Goal: Task Accomplishment & Management: Complete application form

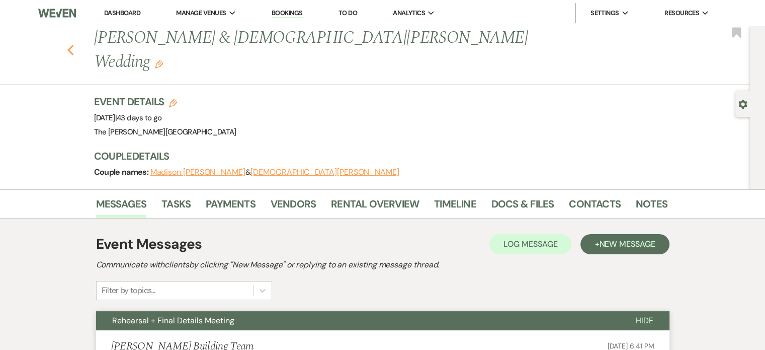
click at [73, 45] on use "button" at bounding box center [70, 50] width 7 height 11
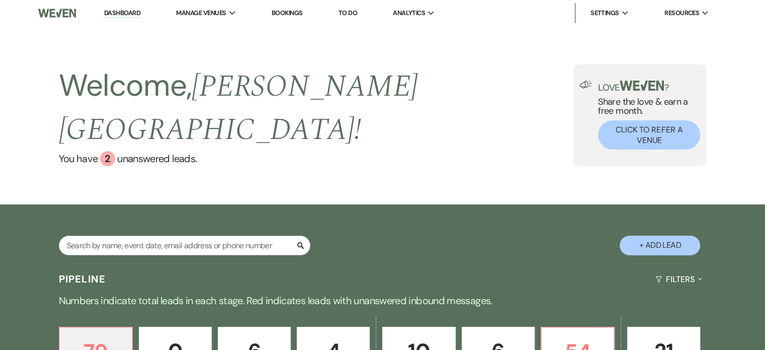
click at [290, 18] on li "Bookings" at bounding box center [287, 13] width 41 height 20
click at [290, 12] on link "Bookings" at bounding box center [287, 13] width 31 height 9
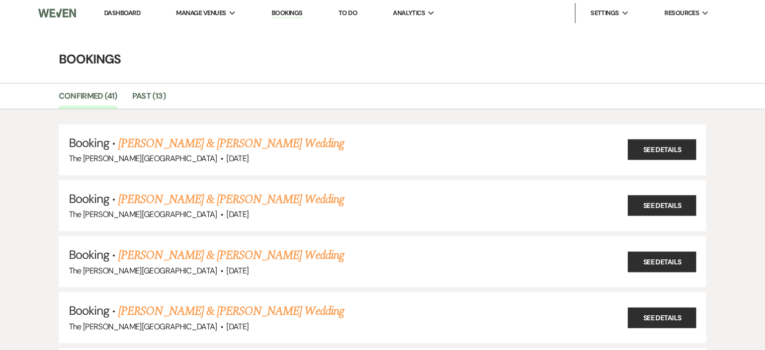
click at [116, 16] on link "Dashboard" at bounding box center [122, 13] width 36 height 9
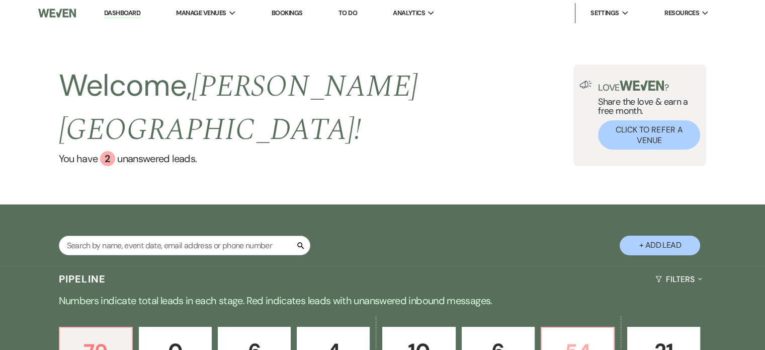
click at [587, 335] on p "54" at bounding box center [578, 352] width 60 height 34
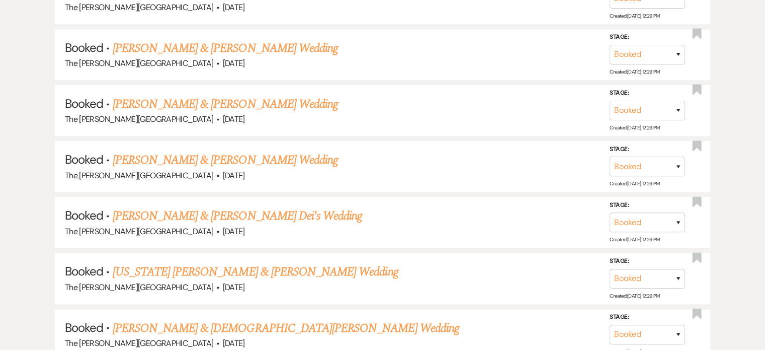
scroll to position [687, 0]
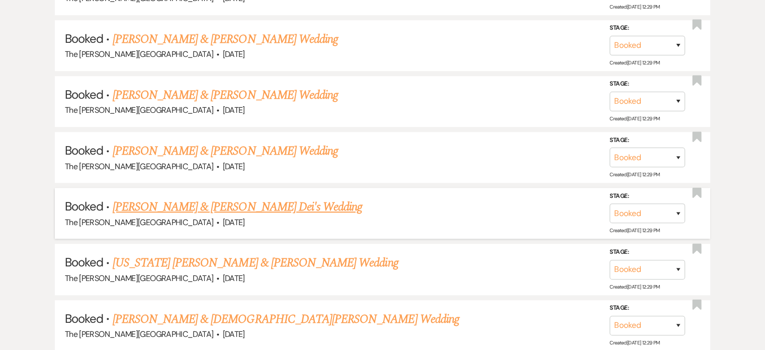
click at [304, 198] on link "[PERSON_NAME] & [PERSON_NAME] Dei's Wedding" at bounding box center [238, 207] width 250 height 18
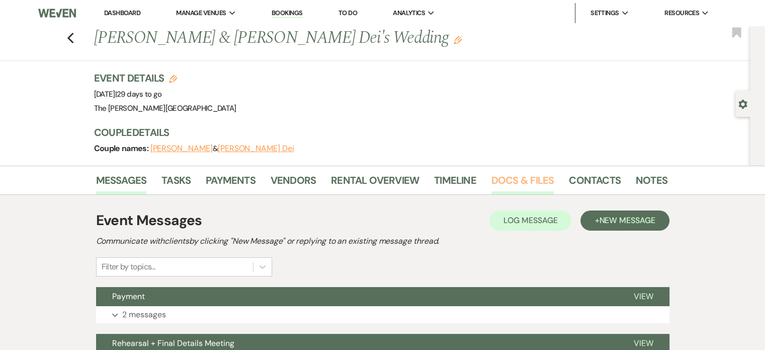
click at [507, 179] on link "Docs & Files" at bounding box center [523, 183] width 62 height 22
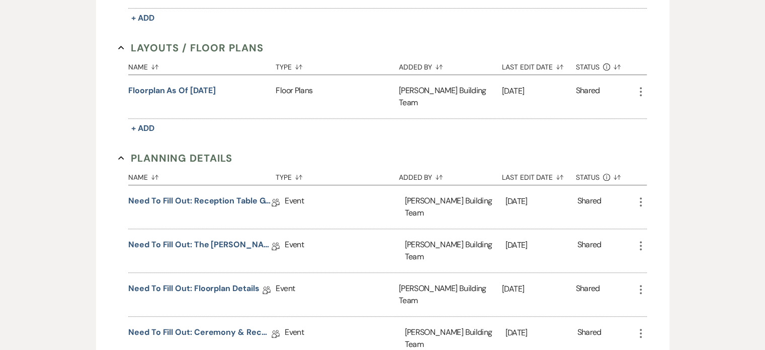
scroll to position [415, 0]
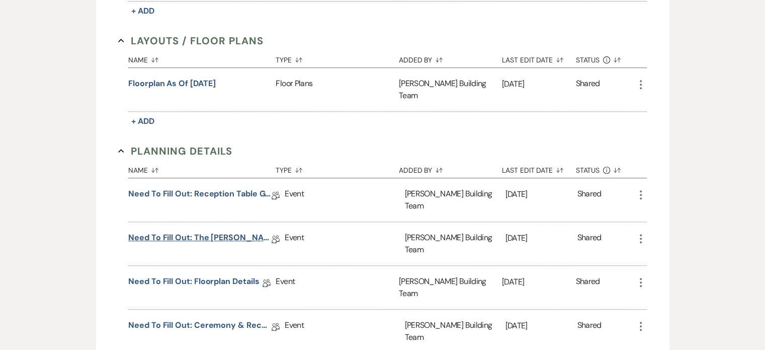
click at [225, 231] on link "Need to Fill Out: The [PERSON_NAME] Building Planning Document" at bounding box center [199, 239] width 143 height 16
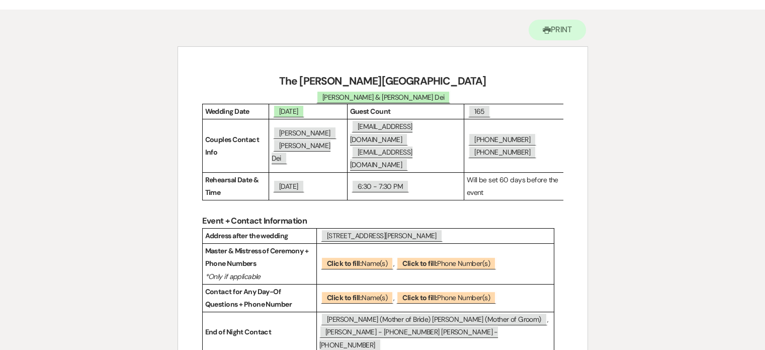
scroll to position [90, 0]
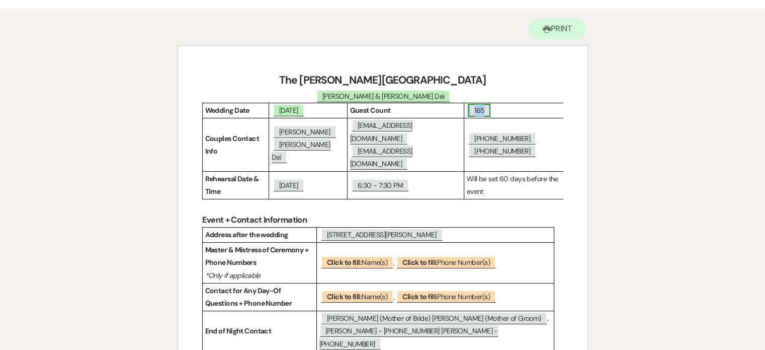
click at [487, 110] on span "165" at bounding box center [479, 110] width 22 height 13
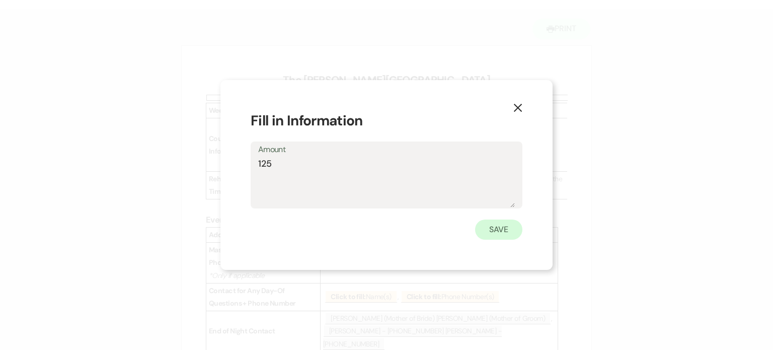
type textarea "125"
click at [489, 224] on button "Save" at bounding box center [498, 229] width 47 height 20
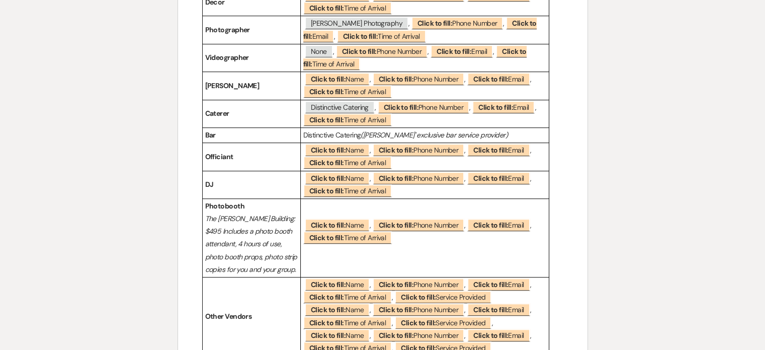
scroll to position [733, 0]
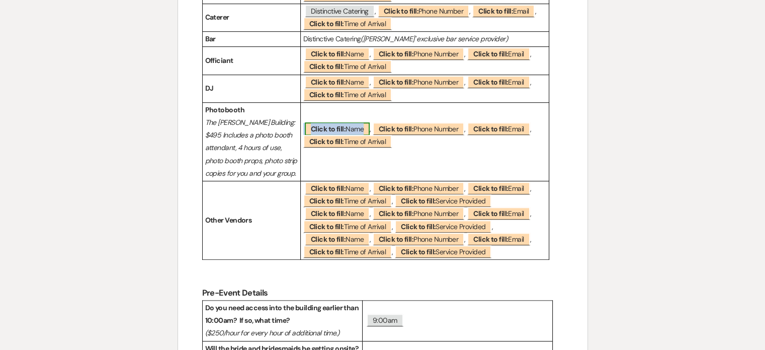
click at [354, 122] on span "Click to fill: Name" at bounding box center [337, 128] width 65 height 13
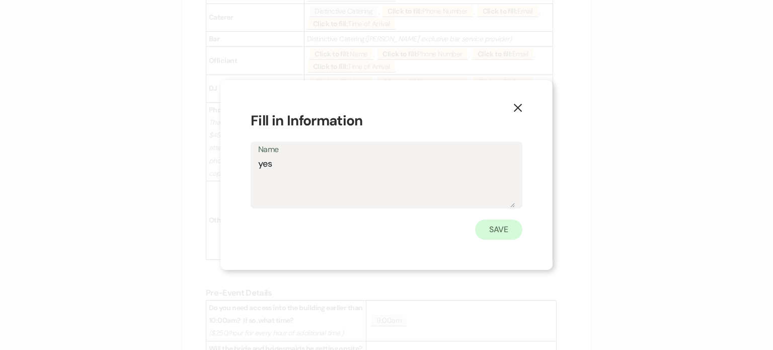
type textarea "yes"
click at [503, 235] on button "Save" at bounding box center [498, 229] width 47 height 20
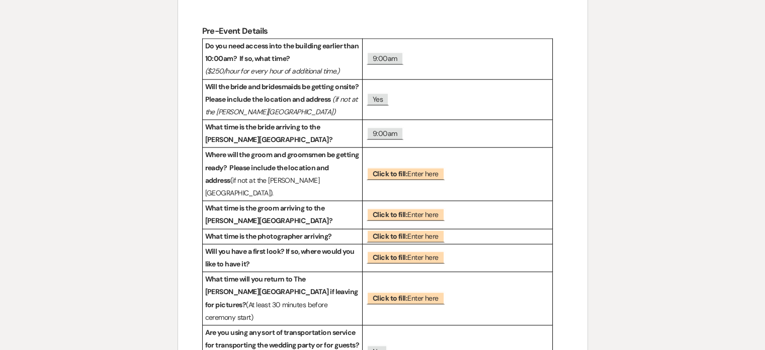
scroll to position [1015, 0]
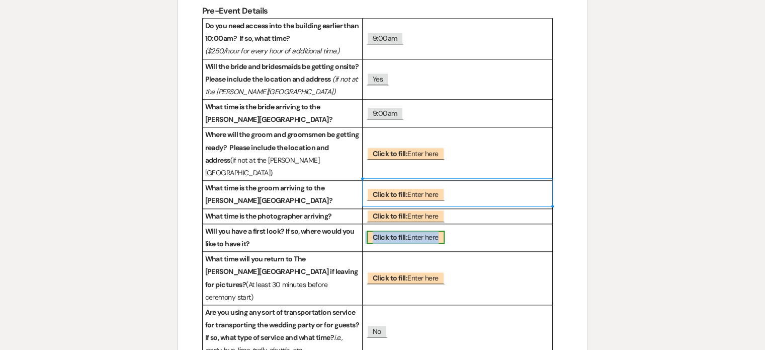
click at [428, 230] on span "Click to fill: Enter here" at bounding box center [406, 236] width 78 height 13
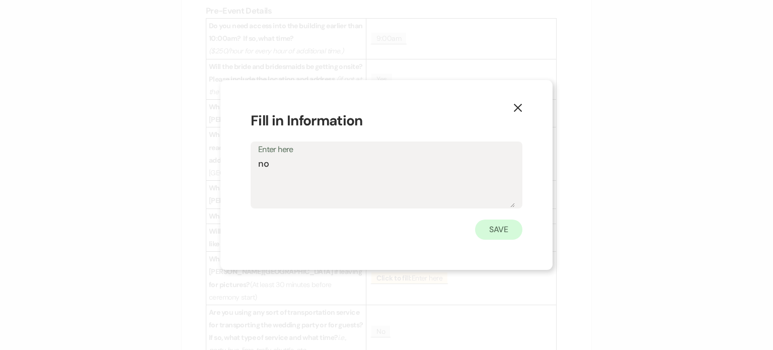
type textarea "no"
click at [502, 227] on button "Save" at bounding box center [498, 229] width 47 height 20
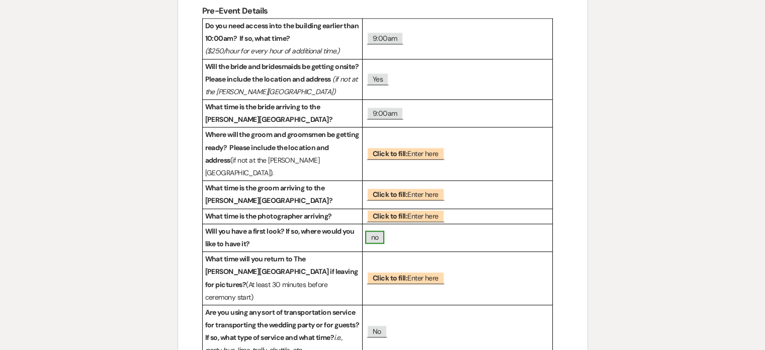
click at [380, 230] on span "no" at bounding box center [375, 236] width 20 height 13
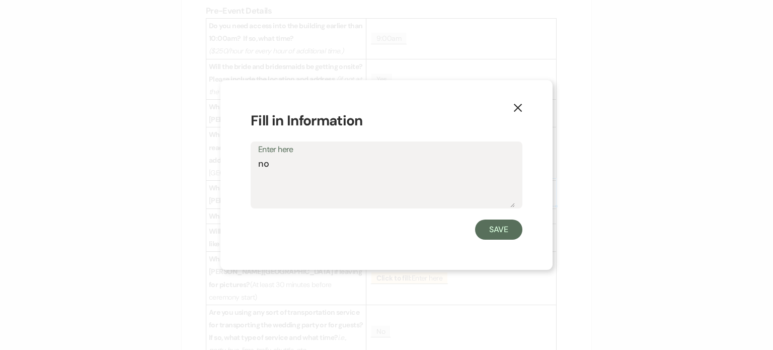
click at [380, 194] on textarea "no" at bounding box center [386, 182] width 257 height 50
click at [385, 175] on textarea "no" at bounding box center [386, 182] width 257 height 50
type textarea "no maybe with Dad/brother"
click at [482, 229] on button "Save" at bounding box center [498, 229] width 47 height 20
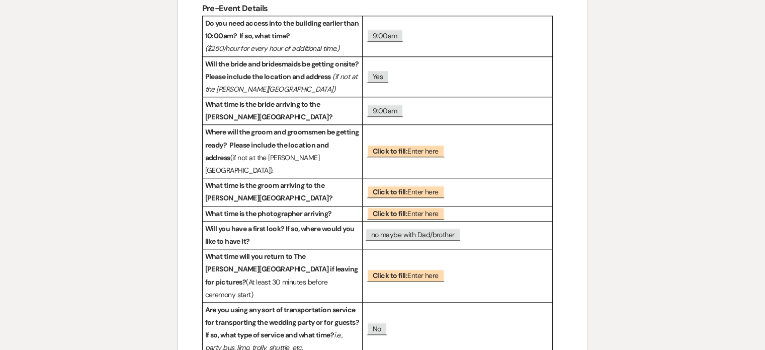
scroll to position [1020, 0]
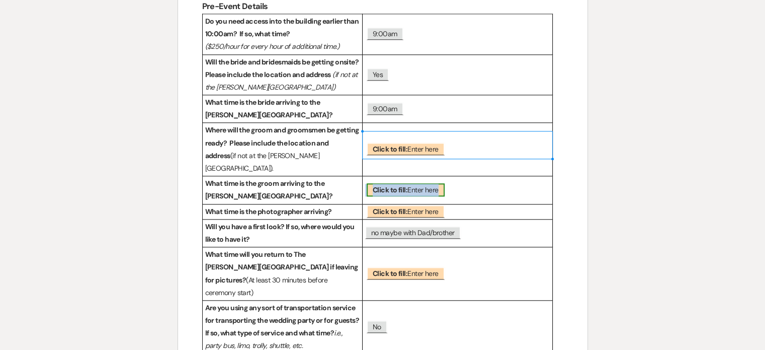
click at [414, 183] on span "Click to fill: Enter here" at bounding box center [406, 189] width 78 height 13
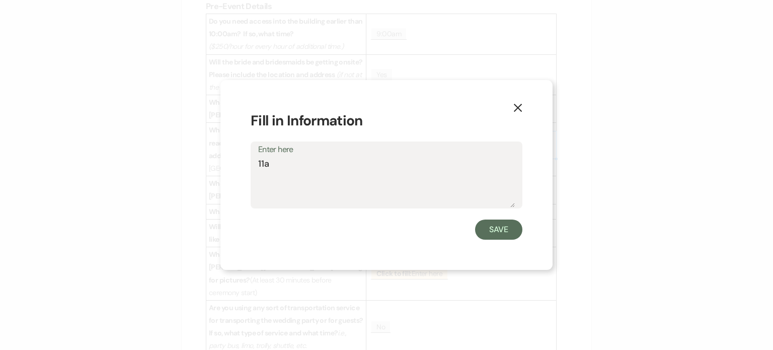
type textarea "11am"
click at [493, 230] on button "Save" at bounding box center [498, 229] width 47 height 20
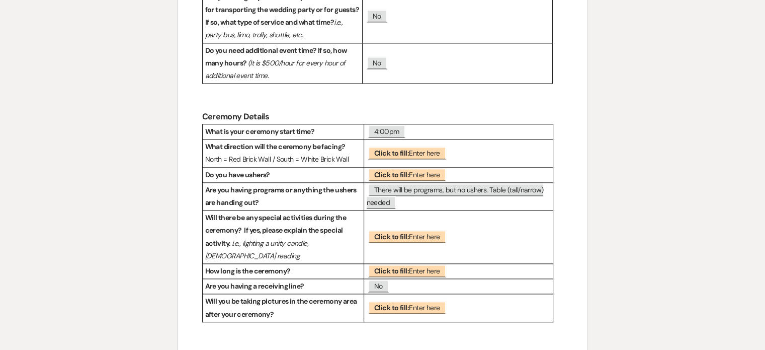
scroll to position [1326, 0]
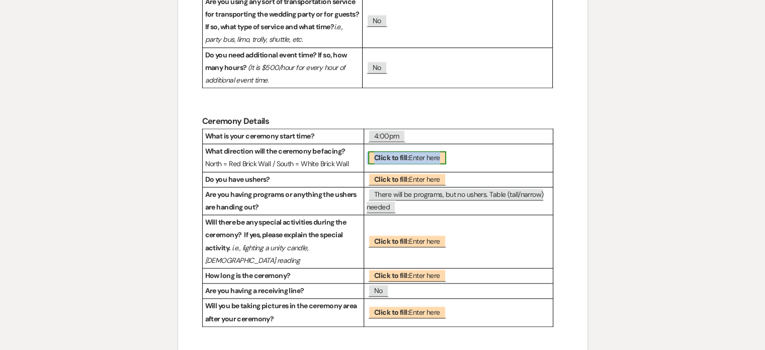
click at [396, 153] on b "Click to fill:" at bounding box center [391, 157] width 35 height 9
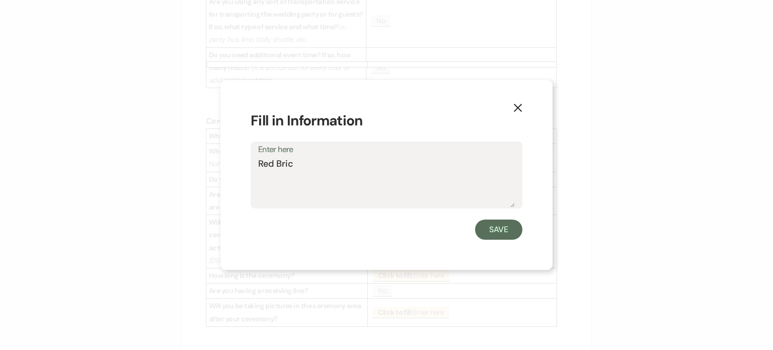
type textarea "Red Brick"
click at [499, 229] on button "Save" at bounding box center [498, 229] width 47 height 20
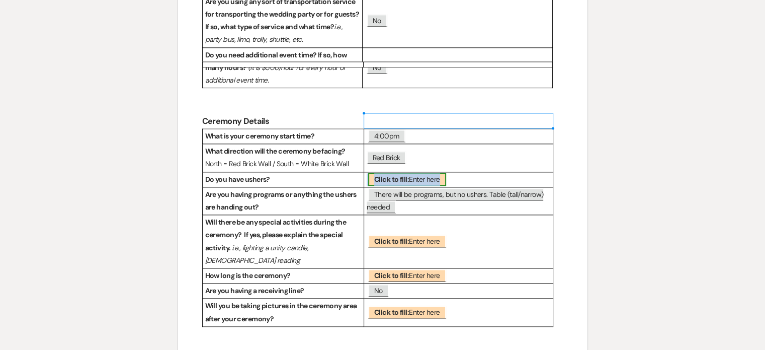
click at [427, 173] on span "Click to fill: Enter here" at bounding box center [407, 179] width 78 height 13
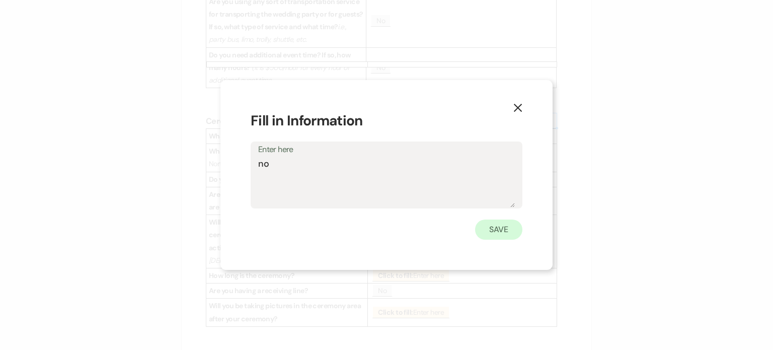
type textarea "no"
click at [495, 228] on button "Save" at bounding box center [498, 229] width 47 height 20
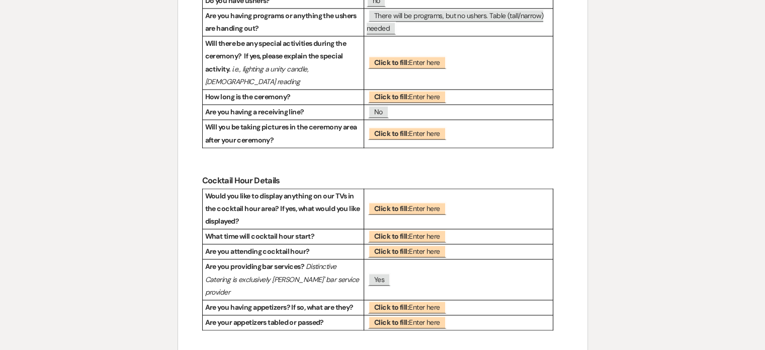
scroll to position [1505, 0]
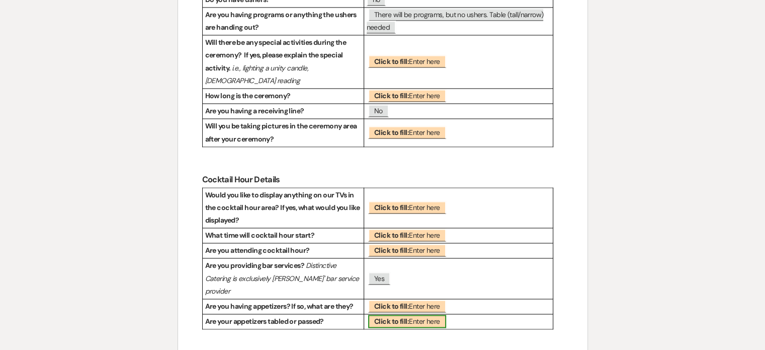
click at [407, 316] on b "Click to fill:" at bounding box center [391, 320] width 35 height 9
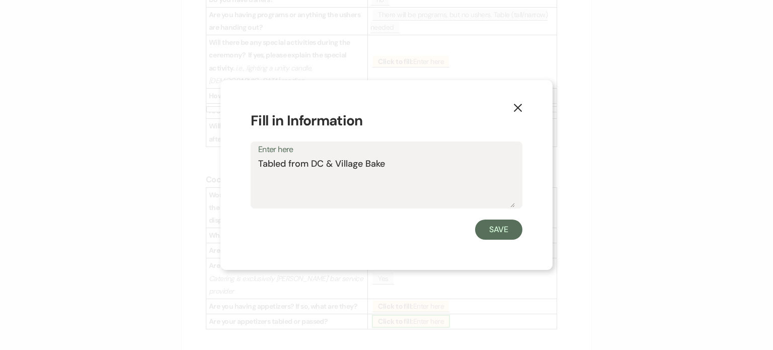
type textarea "Tabled from [GEOGRAPHIC_DATA][PERSON_NAME]"
click at [493, 235] on button "Save" at bounding box center [498, 229] width 47 height 20
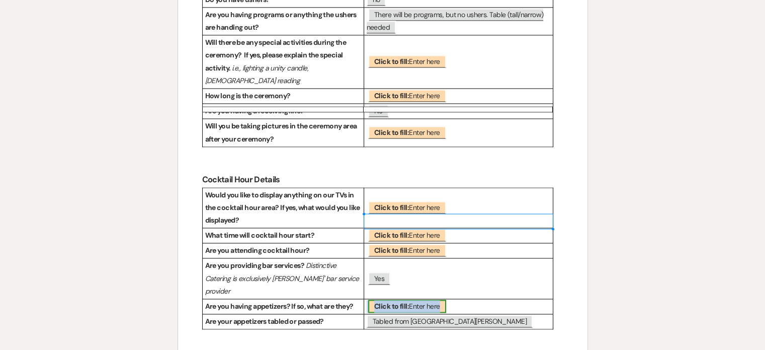
click at [397, 301] on b "Click to fill:" at bounding box center [391, 305] width 35 height 9
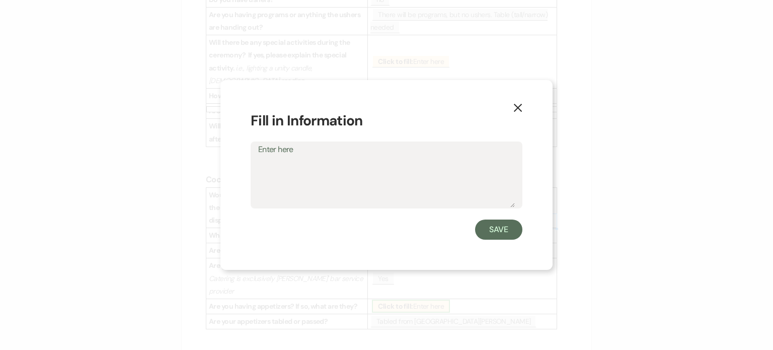
click at [397, 217] on form "Fill in Information Enter here Save" at bounding box center [387, 174] width 272 height 129
click at [394, 173] on textarea "Enter here" at bounding box center [386, 182] width 257 height 50
type textarea "Yes"
click at [501, 235] on button "Save" at bounding box center [498, 229] width 47 height 20
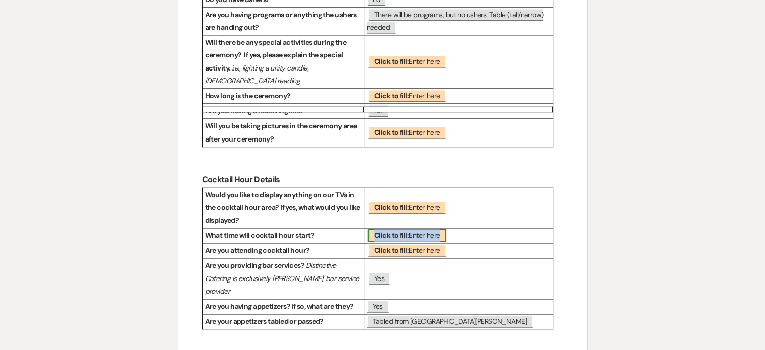
click at [383, 230] on b "Click to fill:" at bounding box center [391, 234] width 35 height 9
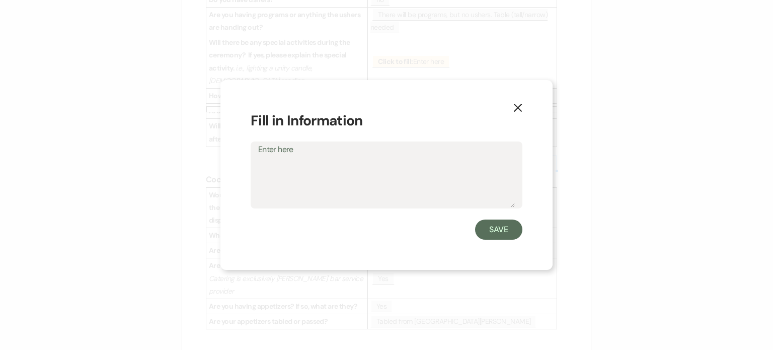
click at [520, 106] on use "button" at bounding box center [518, 108] width 8 height 8
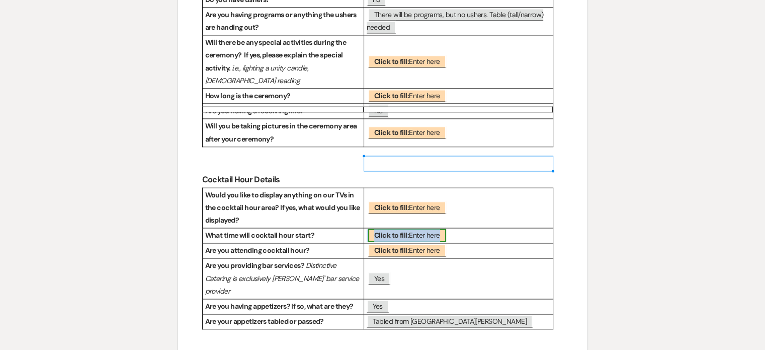
click at [412, 228] on span "Click to fill: Enter here" at bounding box center [407, 234] width 78 height 13
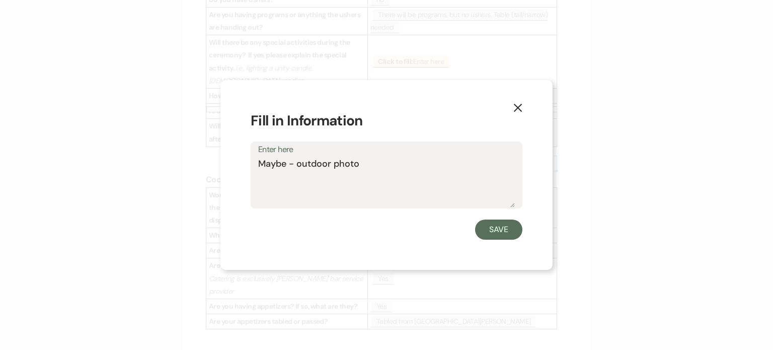
type textarea "Maybe - outdoor photos"
click at [496, 233] on button "Save" at bounding box center [498, 229] width 47 height 20
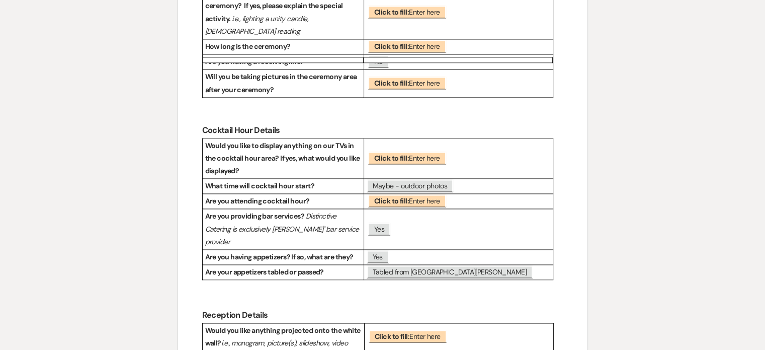
scroll to position [1551, 0]
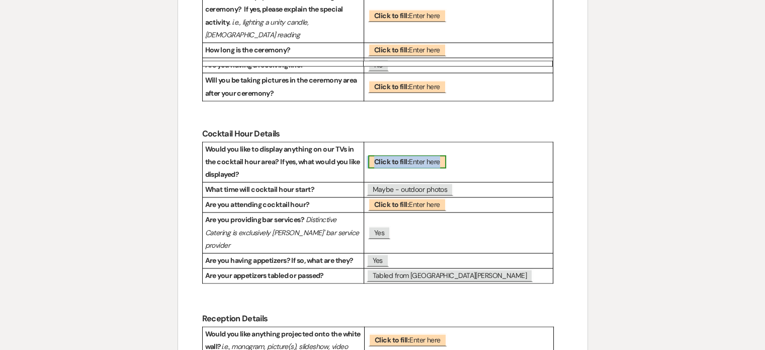
click at [397, 157] on b "Click to fill:" at bounding box center [391, 161] width 35 height 9
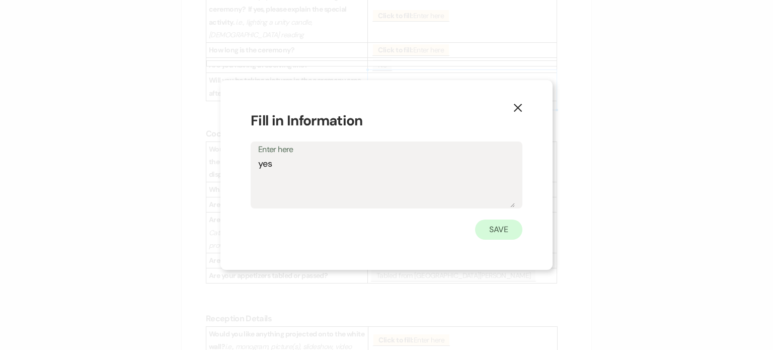
type textarea "yes"
click at [487, 225] on button "Save" at bounding box center [498, 229] width 47 height 20
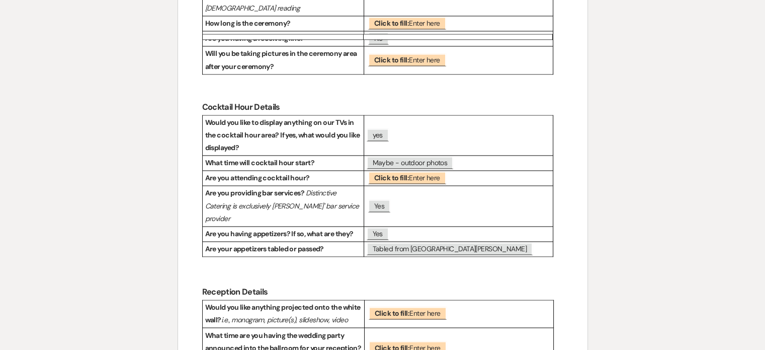
scroll to position [1589, 0]
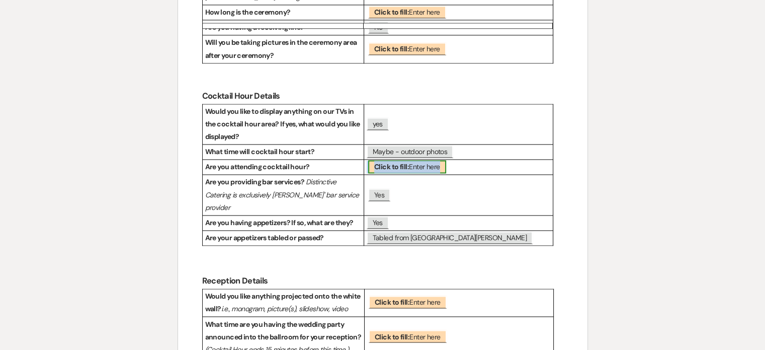
click at [418, 160] on span "Click to fill: Enter here" at bounding box center [407, 166] width 78 height 13
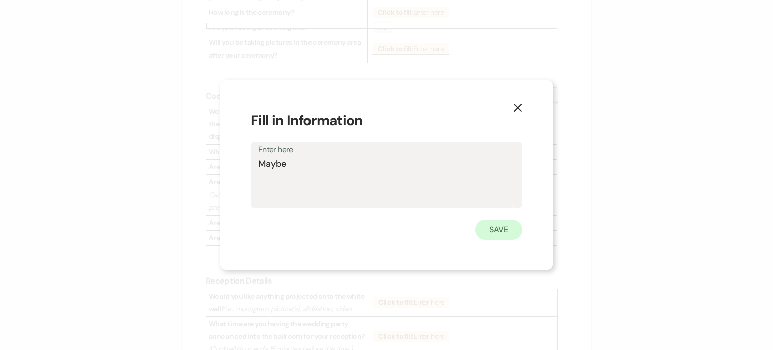
type textarea "Maybe"
click at [495, 236] on button "Save" at bounding box center [498, 229] width 47 height 20
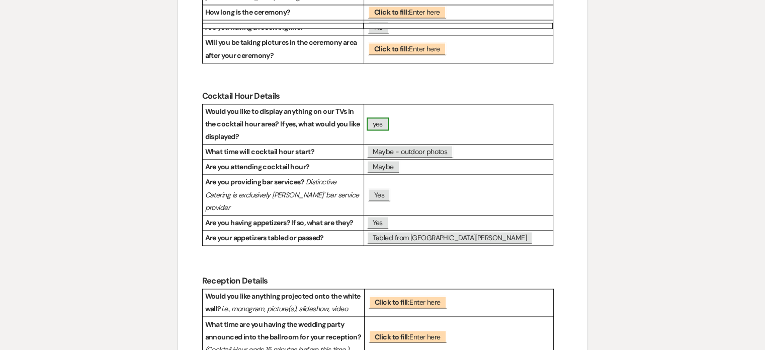
click at [385, 117] on span "yes" at bounding box center [378, 123] width 22 height 13
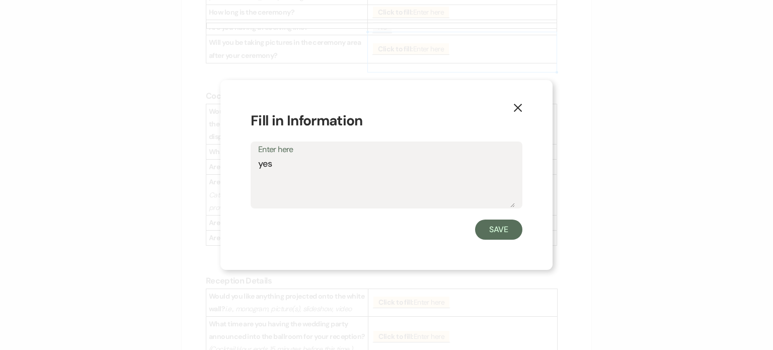
click at [385, 50] on div "X Fill in Information Enter here yes Save" at bounding box center [386, 175] width 773 height 350
click at [392, 157] on textarea "yes" at bounding box center [386, 182] width 257 height 50
type textarea "yes - Jazz"
click at [505, 225] on button "Save" at bounding box center [498, 229] width 47 height 20
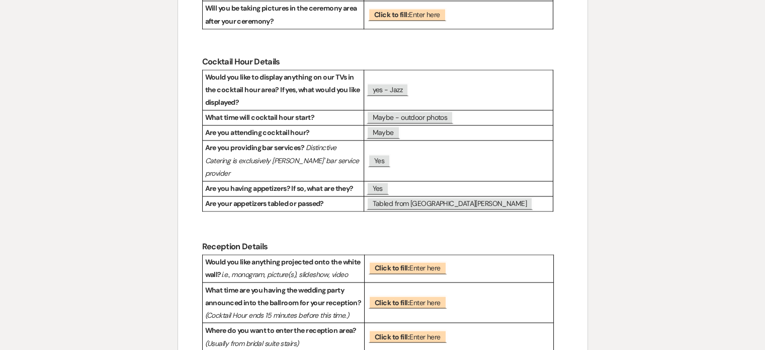
scroll to position [1671, 0]
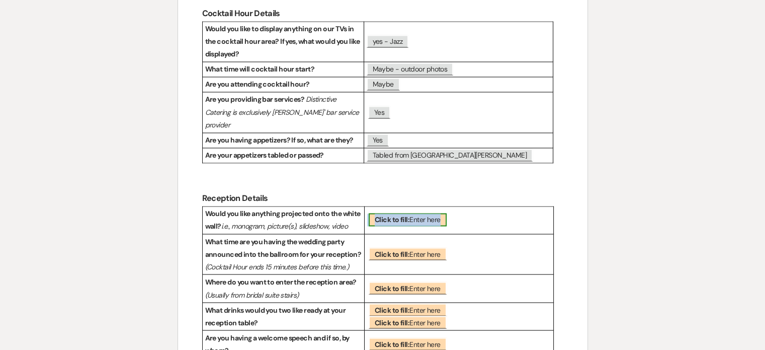
click at [421, 213] on span "Click to fill: Enter here" at bounding box center [408, 219] width 78 height 13
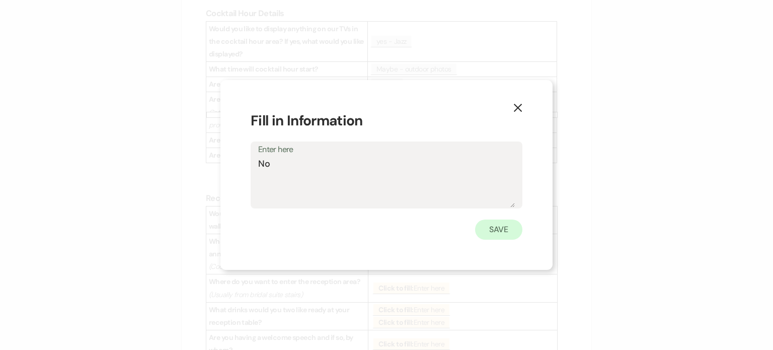
type textarea "No"
click at [487, 233] on button "Save" at bounding box center [498, 229] width 47 height 20
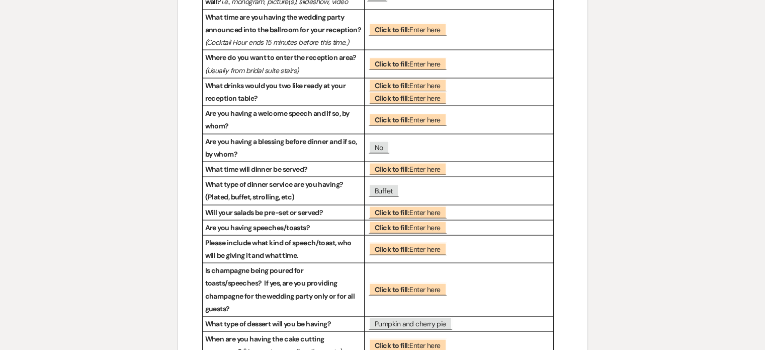
scroll to position [1896, 0]
click at [415, 338] on span "Click to fill: Enter here" at bounding box center [408, 344] width 78 height 13
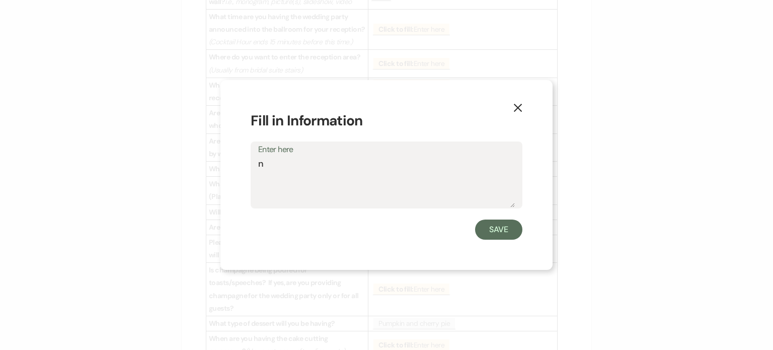
type textarea "no"
click at [495, 231] on button "Save" at bounding box center [498, 229] width 47 height 20
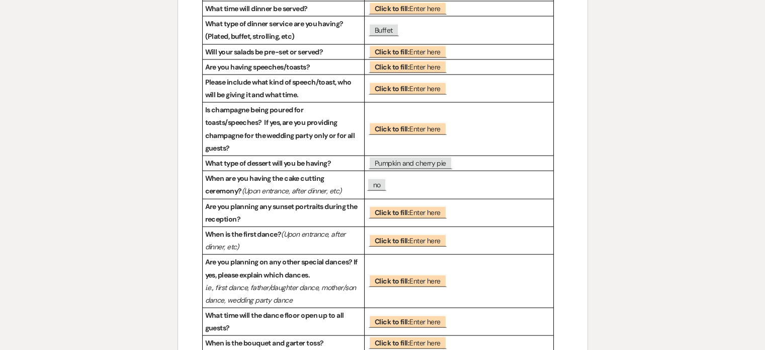
scroll to position [2059, 0]
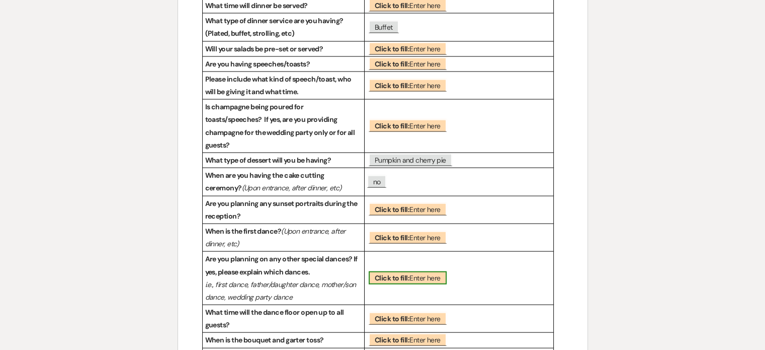
click at [409, 273] on b "Click to fill:" at bounding box center [392, 277] width 35 height 9
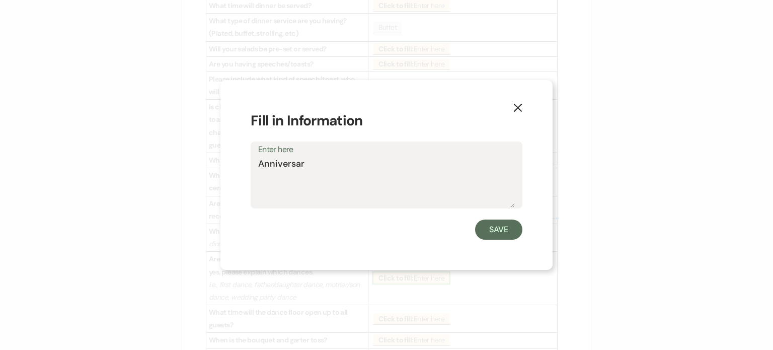
type textarea "Anniversary"
click at [501, 229] on button "Save" at bounding box center [498, 229] width 47 height 20
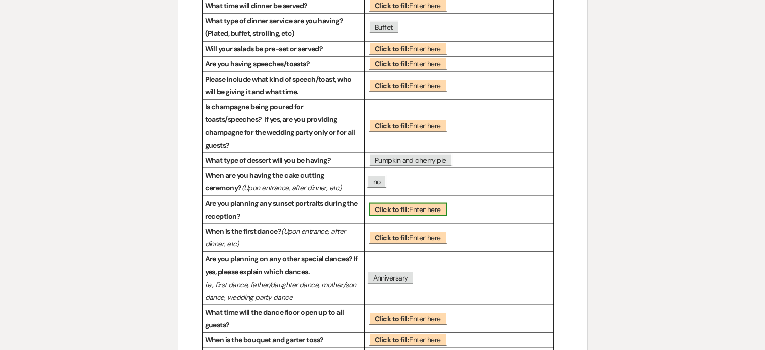
click at [418, 203] on span "Click to fill: Enter here" at bounding box center [408, 209] width 78 height 13
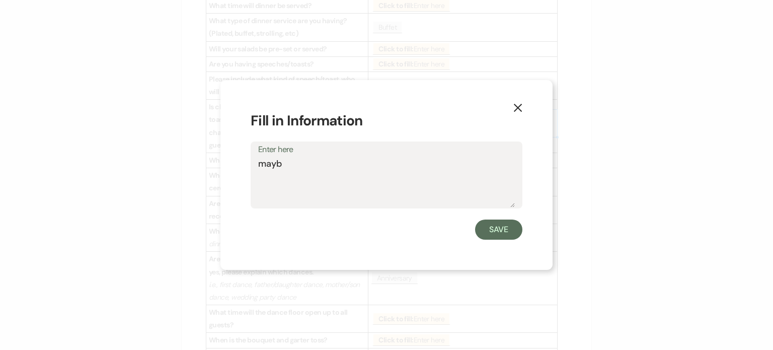
type textarea "maybe"
click at [498, 225] on button "Save" at bounding box center [498, 229] width 47 height 20
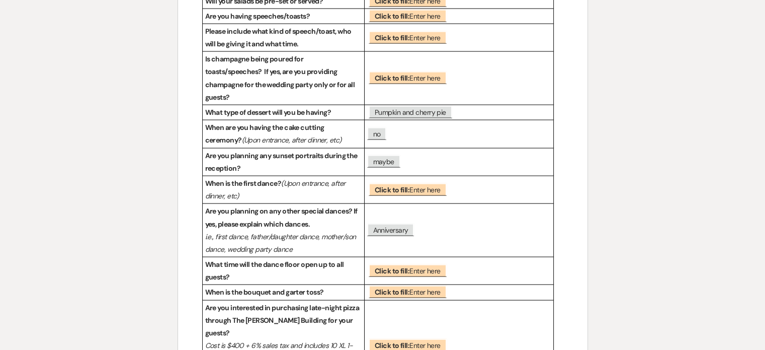
scroll to position [2106, 0]
click at [390, 288] on b "Click to fill:" at bounding box center [392, 292] width 35 height 9
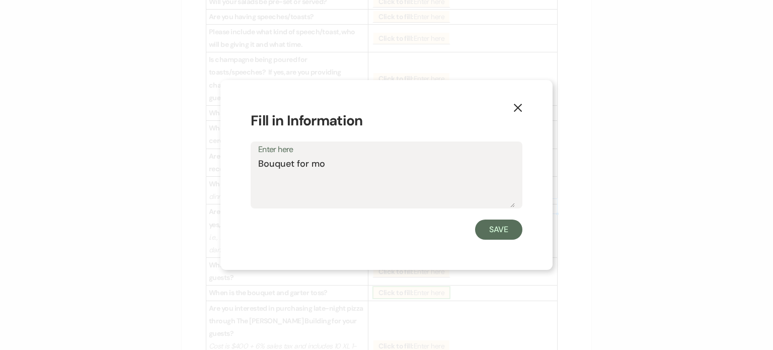
type textarea "Bouquet for mom"
click at [498, 225] on button "Save" at bounding box center [498, 229] width 47 height 20
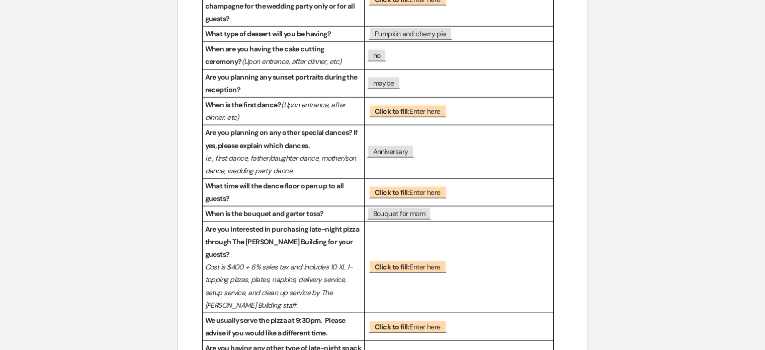
scroll to position [2187, 0]
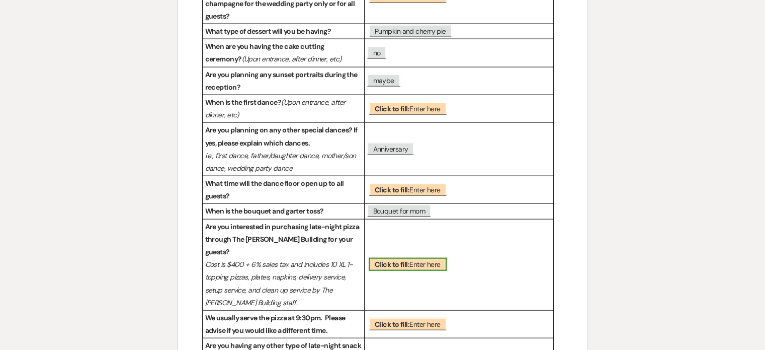
click at [420, 258] on span "Click to fill: Enter here" at bounding box center [408, 264] width 78 height 13
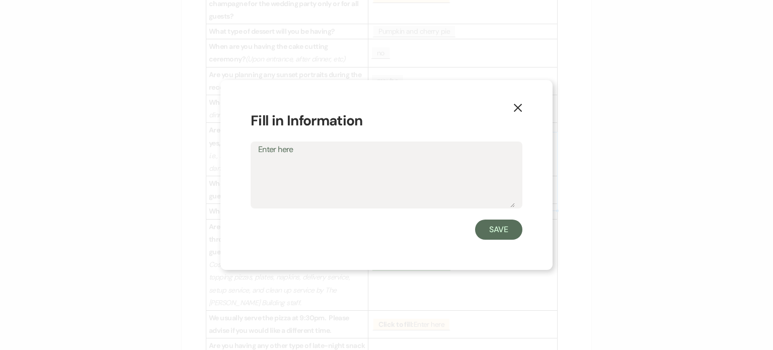
type textarea "m"
type textarea "no"
click at [488, 235] on button "Save" at bounding box center [498, 229] width 47 height 20
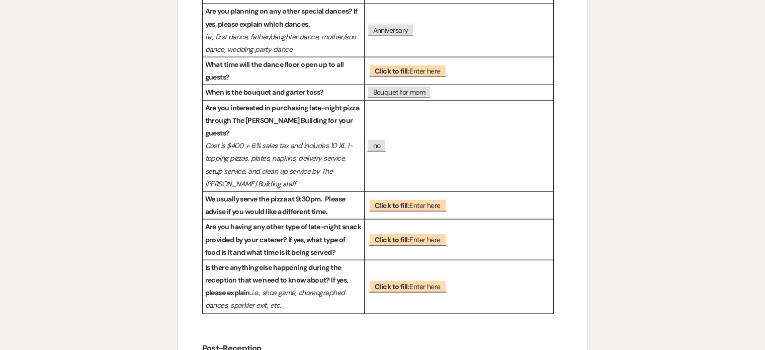
scroll to position [2306, 0]
click at [523, 313] on h3 at bounding box center [382, 320] width 361 height 15
click at [512, 328] on p at bounding box center [382, 334] width 361 height 13
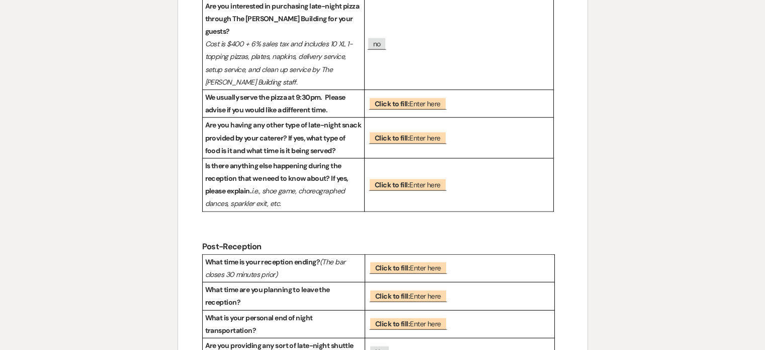
scroll to position [2415, 0]
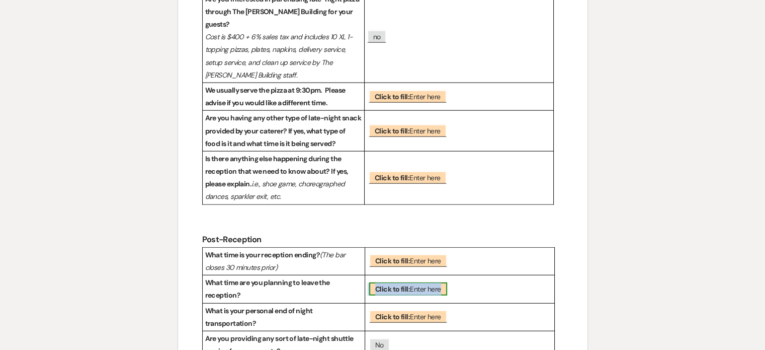
click at [408, 284] on b "Click to fill:" at bounding box center [392, 288] width 35 height 9
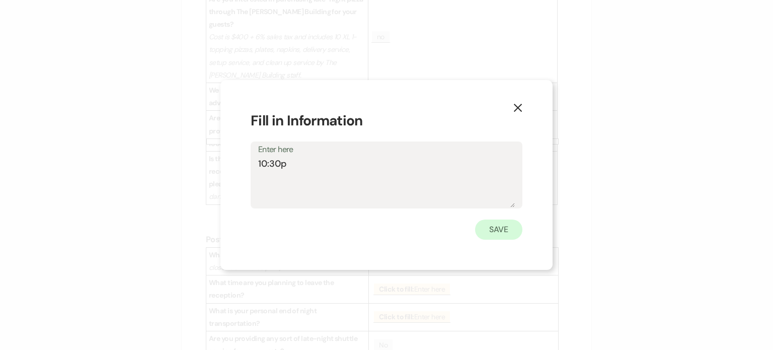
type textarea "10:30p"
click at [489, 227] on button "Save" at bounding box center [498, 229] width 47 height 20
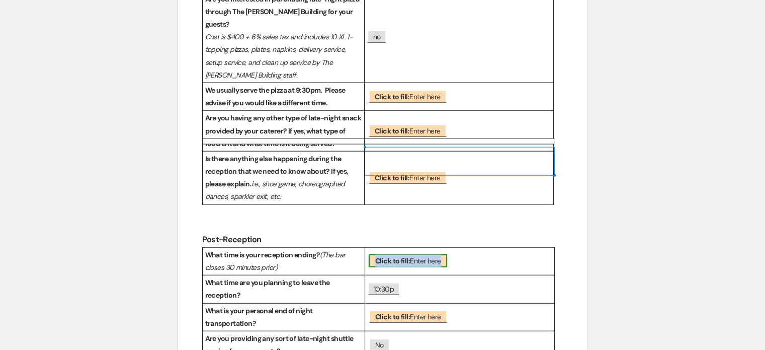
click at [406, 256] on b "Click to fill:" at bounding box center [392, 260] width 35 height 9
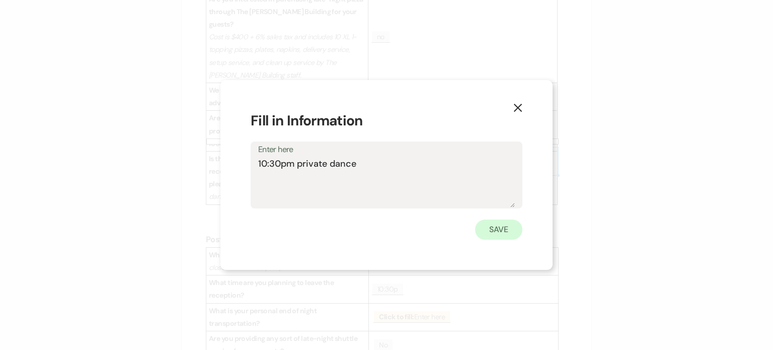
type textarea "10:30pm private dance"
click at [491, 229] on button "Save" at bounding box center [498, 229] width 47 height 20
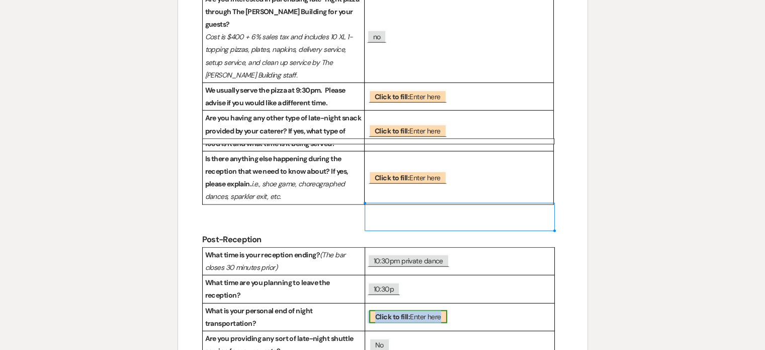
click at [419, 310] on span "Click to fill: Enter here" at bounding box center [408, 316] width 78 height 13
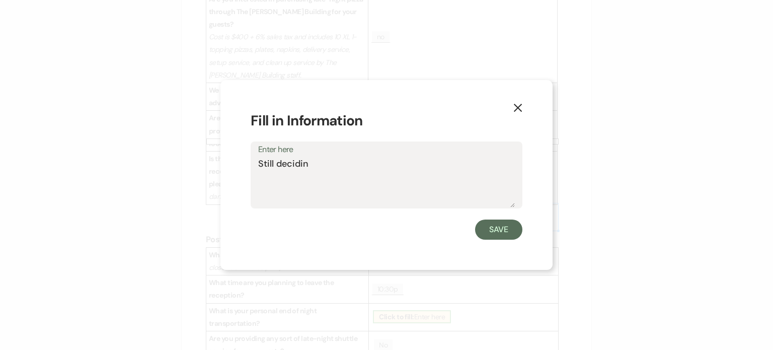
type textarea "Still deciding"
click at [489, 230] on button "Save" at bounding box center [498, 229] width 47 height 20
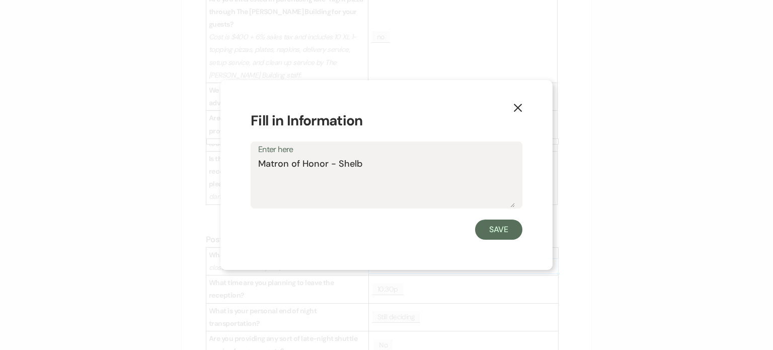
type textarea "Matron of Honor - [PERSON_NAME]"
click at [496, 232] on button "Save" at bounding box center [498, 229] width 47 height 20
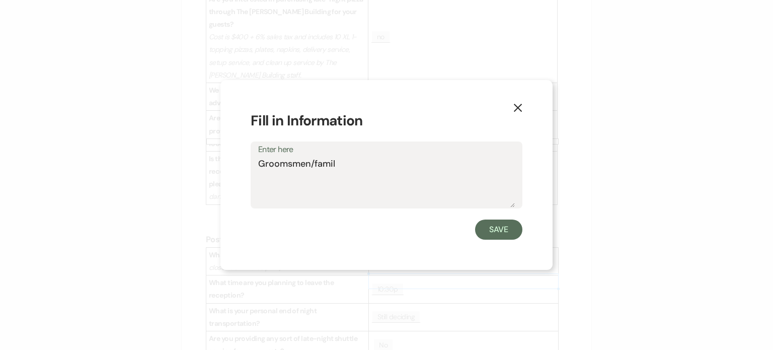
type textarea "Groomsmen/family"
click at [499, 232] on button "Save" at bounding box center [498, 229] width 47 height 20
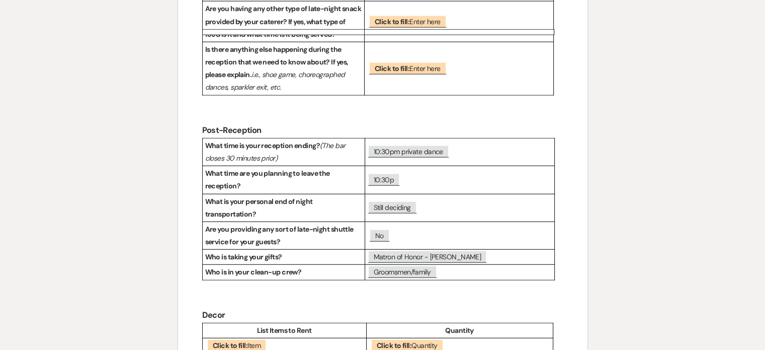
scroll to position [2566, 0]
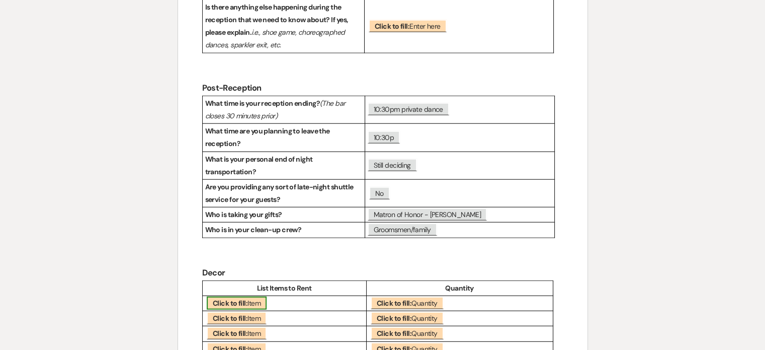
click at [242, 298] on b "Click to fill:" at bounding box center [230, 302] width 35 height 9
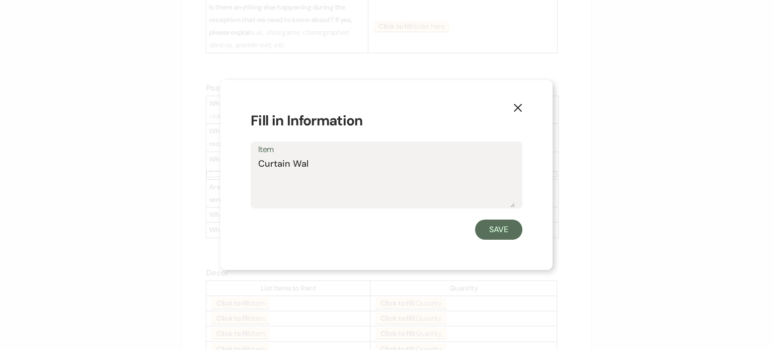
type textarea "Curtain Wall"
click at [508, 235] on button "Save" at bounding box center [498, 229] width 47 height 20
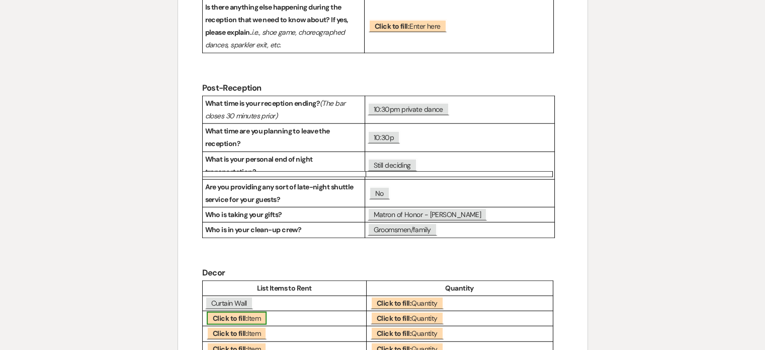
click at [250, 311] on span "Click to fill: Item" at bounding box center [237, 317] width 60 height 13
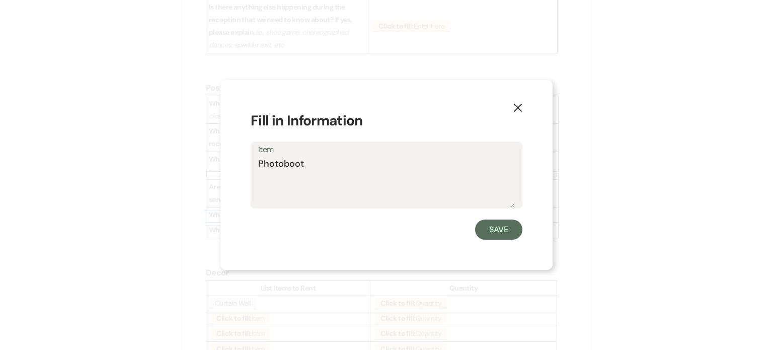
type textarea "Photobooth"
click at [495, 230] on button "Save" at bounding box center [498, 229] width 47 height 20
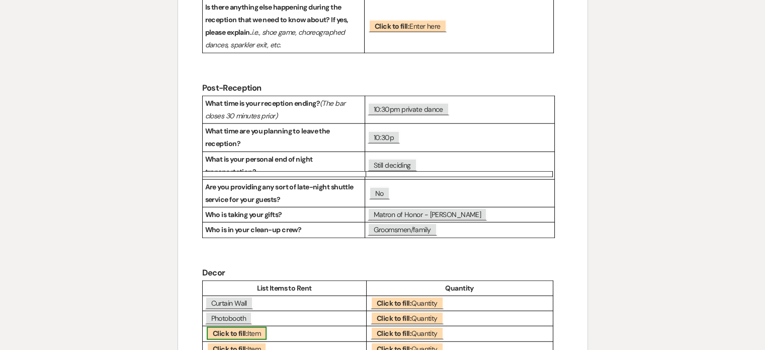
click at [250, 326] on span "Click to fill: Item" at bounding box center [237, 332] width 60 height 13
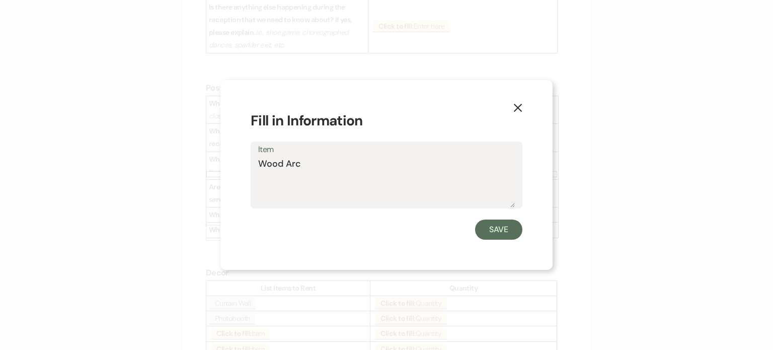
type textarea "Wood Arch"
click at [491, 233] on button "Save" at bounding box center [498, 229] width 47 height 20
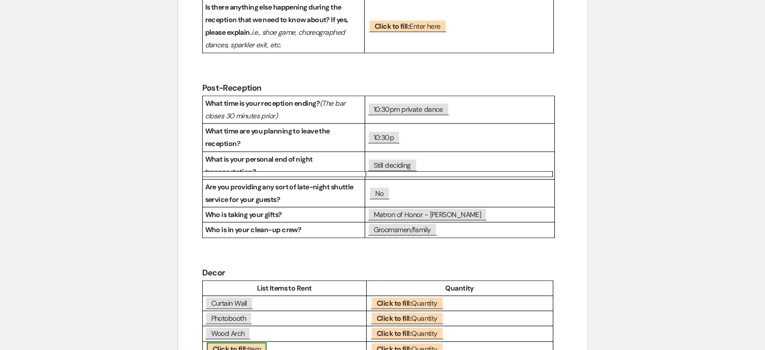
click at [245, 344] on b "Click to fill:" at bounding box center [230, 348] width 35 height 9
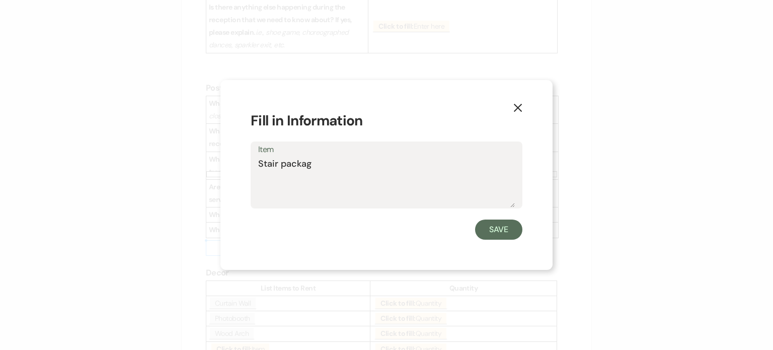
type textarea "Stair package"
click at [497, 233] on button "Save" at bounding box center [498, 229] width 47 height 20
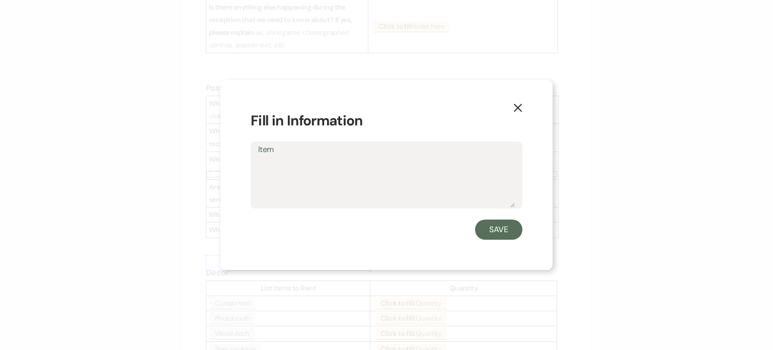
click at [515, 108] on icon "X" at bounding box center [517, 107] width 9 height 9
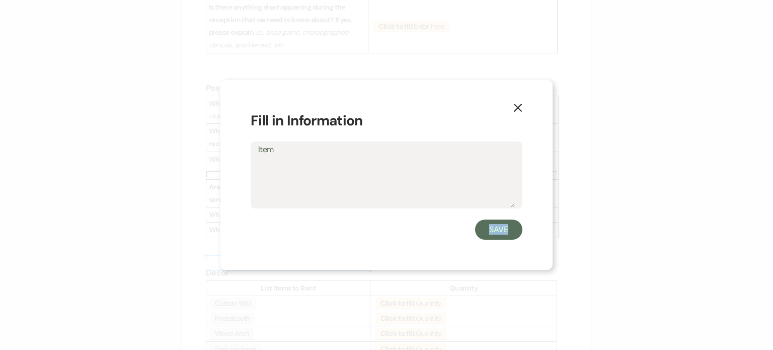
click at [252, 264] on div "X Fill in Information Item Save" at bounding box center [386, 175] width 332 height 190
click at [369, 168] on textarea "Item" at bounding box center [386, 182] width 257 height 50
type textarea "Possibly Gold Votives"
click at [497, 233] on button "Save" at bounding box center [498, 229] width 47 height 20
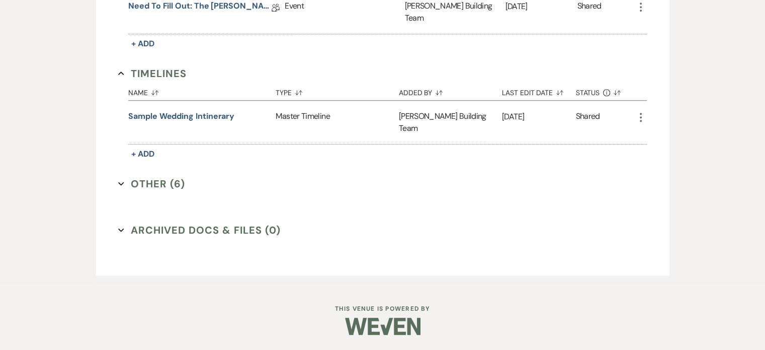
scroll to position [415, 0]
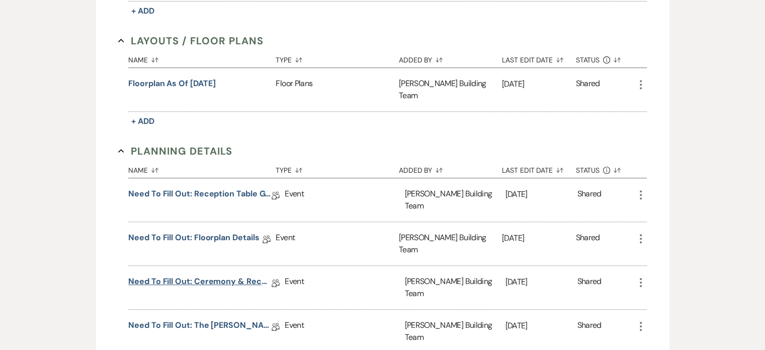
click at [226, 275] on link "Need to Fill Out: Ceremony & Reception Details" at bounding box center [199, 283] width 143 height 16
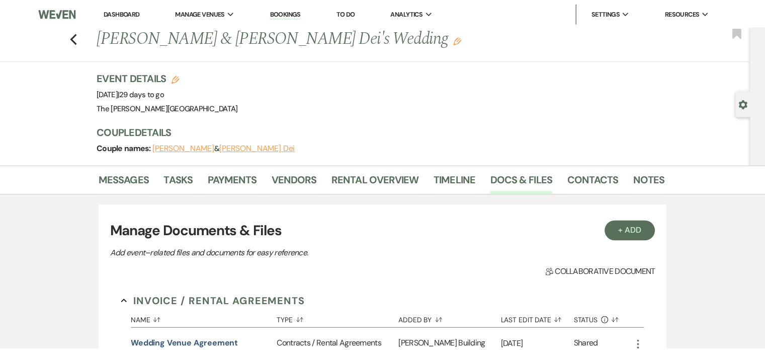
scroll to position [415, 0]
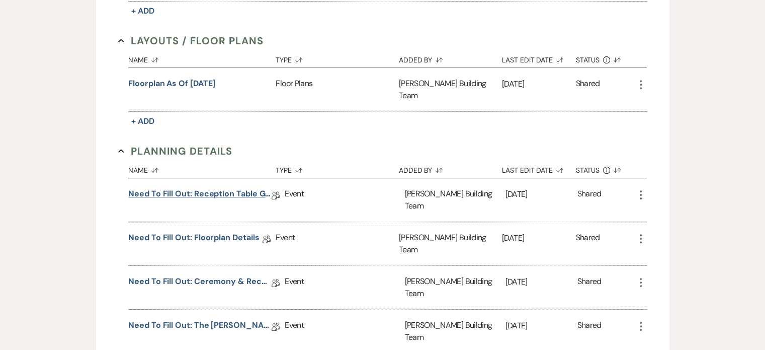
click at [229, 188] on link "Need to Fill Out: Reception Table Guest Count" at bounding box center [199, 196] width 143 height 16
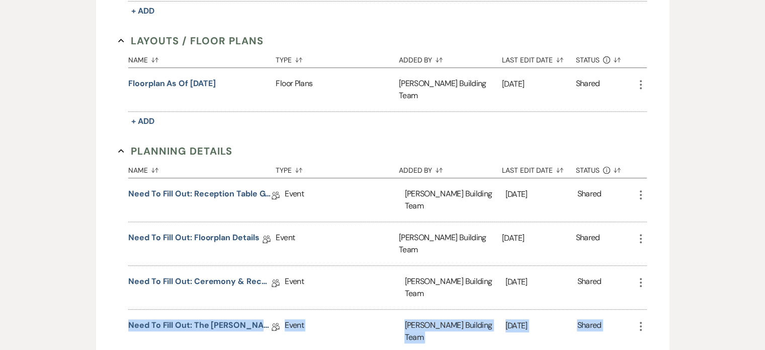
drag, startPoint x: 0, startPoint y: 327, endPoint x: 0, endPoint y: 373, distance: 46.3
click at [0, 349] on html "Dashboard Manage Venues Expand The [PERSON_NAME] Building Bookings To Do Analyt…" at bounding box center [382, 127] width 765 height 1084
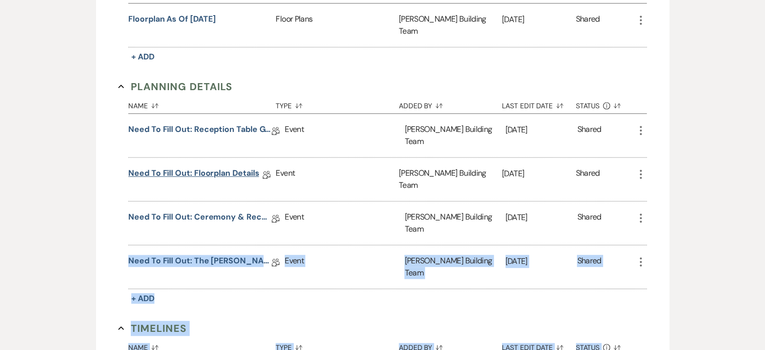
click at [231, 167] on link "Need to Fill Out: Floorplan Details" at bounding box center [193, 175] width 131 height 16
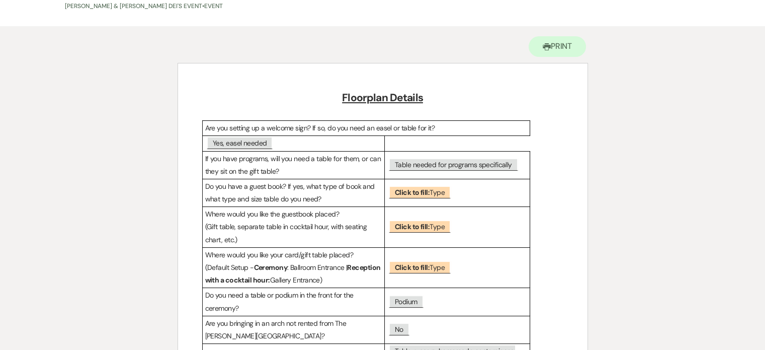
scroll to position [81, 0]
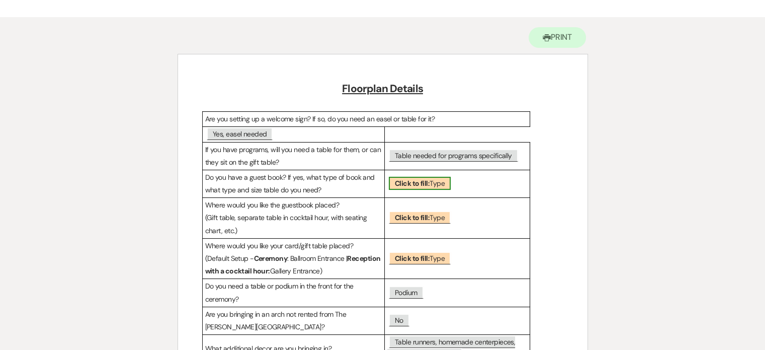
click at [421, 184] on b "Click to fill:" at bounding box center [412, 183] width 35 height 9
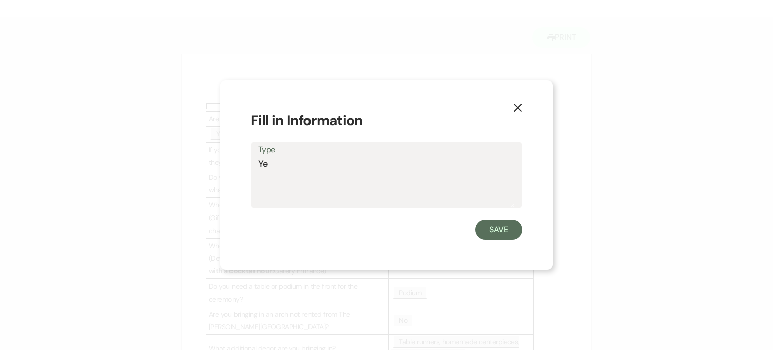
type textarea "Yes"
click at [489, 236] on button "Save" at bounding box center [498, 229] width 47 height 20
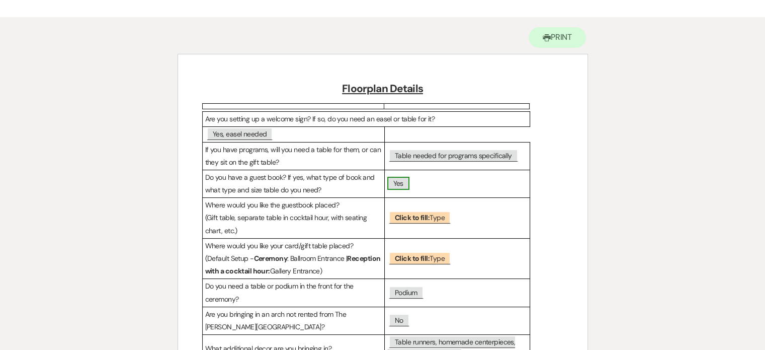
click at [398, 183] on span "Yes" at bounding box center [398, 183] width 22 height 13
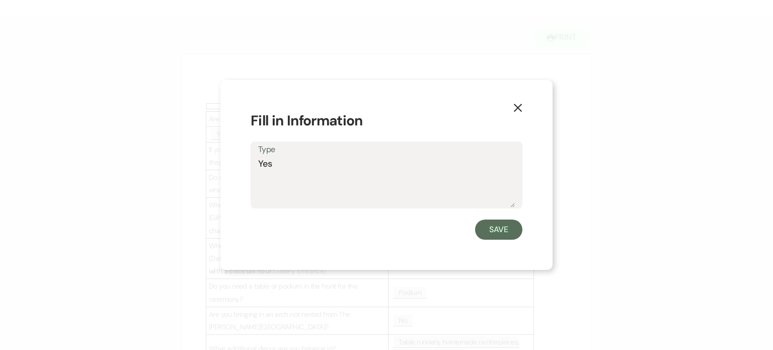
click at [384, 167] on textarea "Yes" at bounding box center [386, 182] width 257 height 50
type textarea "Yes - Poster"
click at [502, 229] on button "Save" at bounding box center [498, 229] width 47 height 20
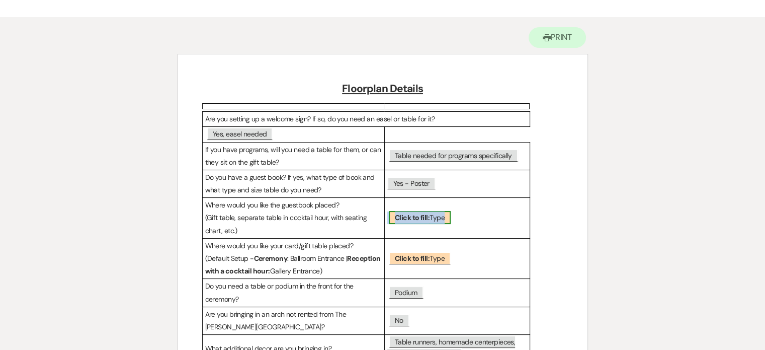
click at [424, 217] on b "Click to fill:" at bounding box center [412, 217] width 35 height 9
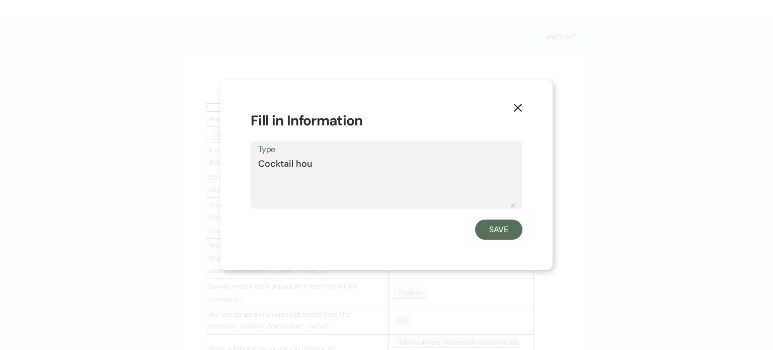
type textarea "Cocktail hour"
click at [491, 235] on button "Save" at bounding box center [498, 229] width 47 height 20
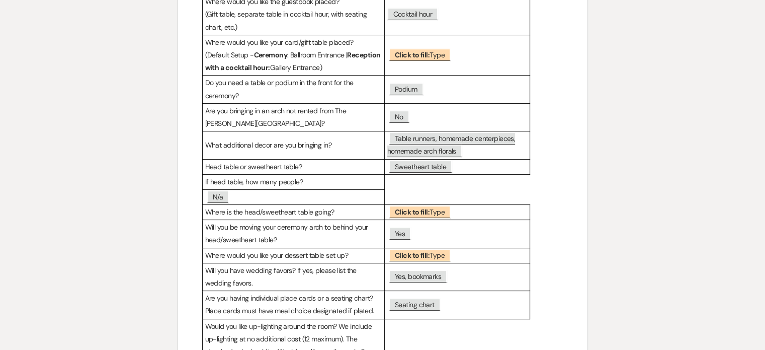
scroll to position [285, 0]
click at [426, 211] on b "Click to fill:" at bounding box center [412, 211] width 35 height 9
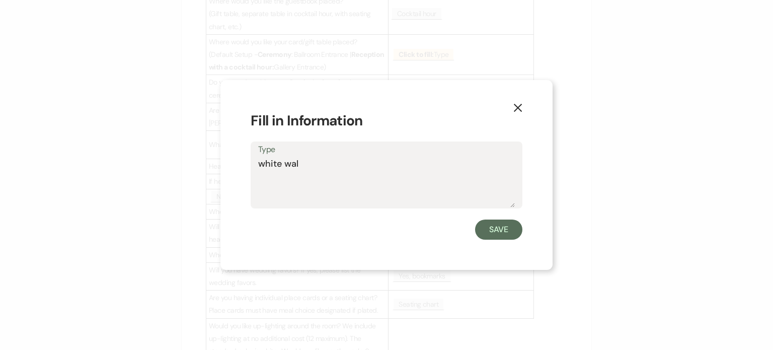
type textarea "white wall"
click at [499, 229] on button "Save" at bounding box center [498, 229] width 47 height 20
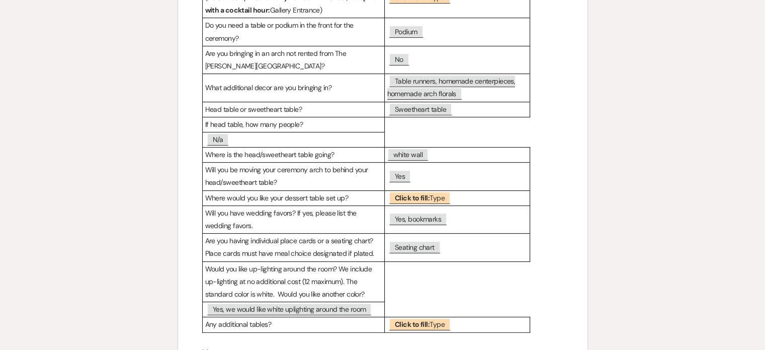
scroll to position [346, 0]
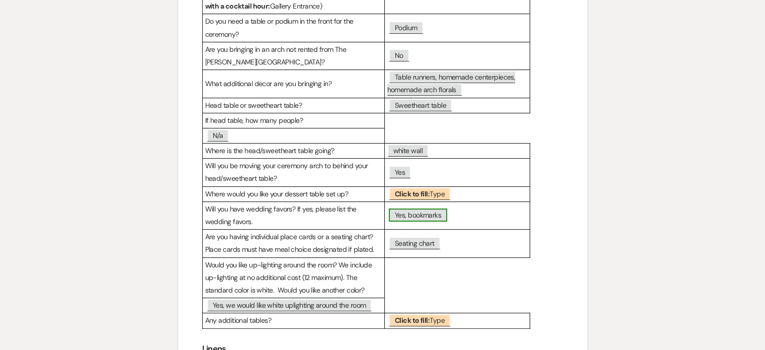
click at [433, 214] on span "Yes, bookmarks" at bounding box center [418, 214] width 58 height 13
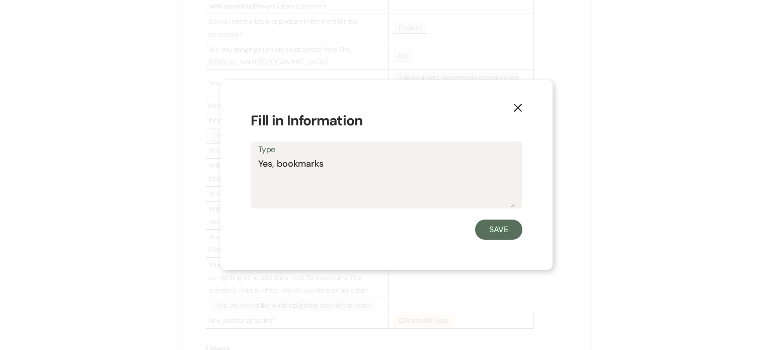
click at [445, 167] on textarea "Yes, bookmarks" at bounding box center [386, 182] width 257 height 50
type textarea "Yes, bookmarks at place settings"
click at [499, 224] on button "Save" at bounding box center [498, 229] width 47 height 20
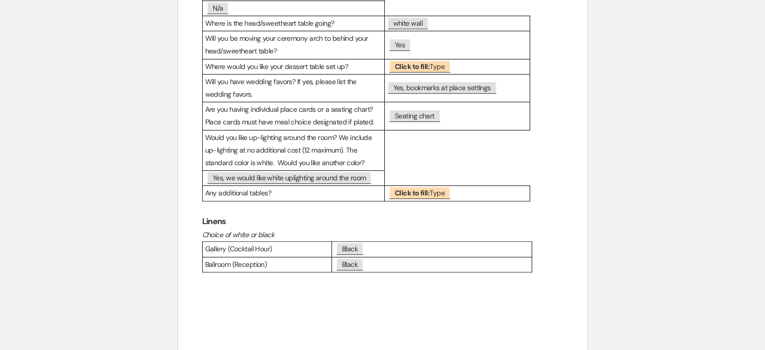
scroll to position [474, 0]
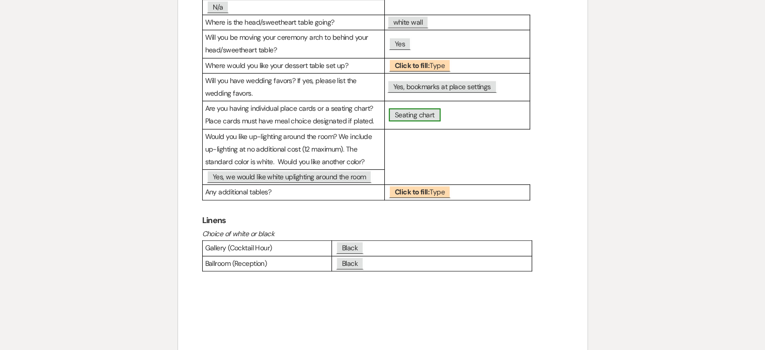
click at [437, 112] on span "Seating chart" at bounding box center [415, 114] width 52 height 13
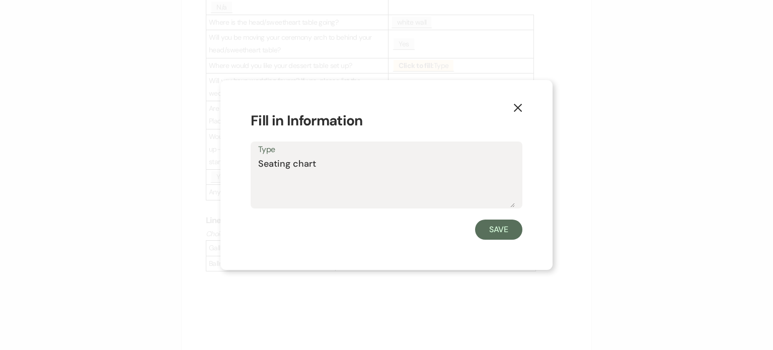
click at [438, 165] on textarea "Seating chart" at bounding box center [386, 182] width 257 height 50
type textarea "Seating chart - easle"
click at [501, 231] on button "Save" at bounding box center [498, 229] width 47 height 20
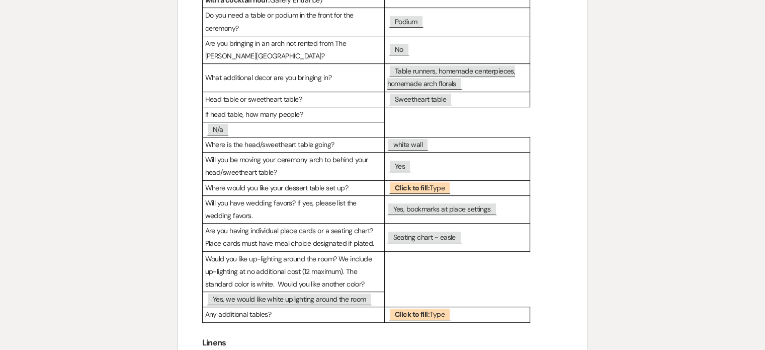
scroll to position [353, 0]
click at [406, 310] on b "Click to fill:" at bounding box center [412, 312] width 35 height 9
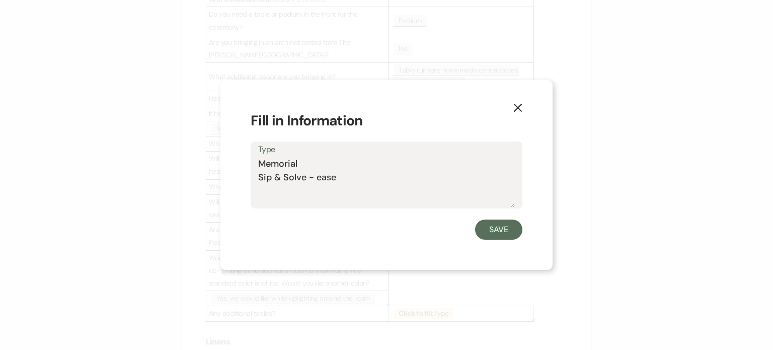
type textarea "Memorial Sip & Solve - easel"
click at [492, 231] on button "Save" at bounding box center [498, 229] width 47 height 20
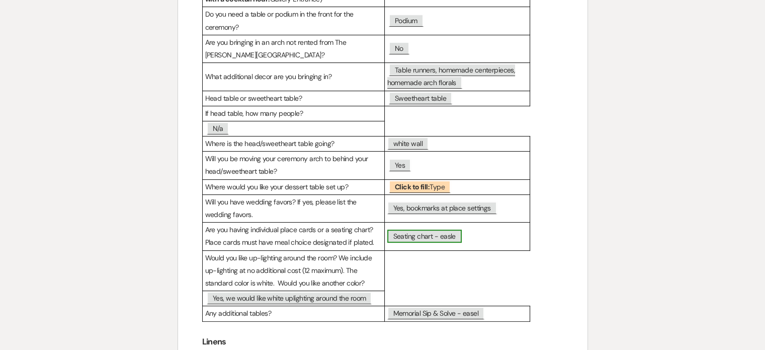
click at [438, 233] on span "Seating chart - easle" at bounding box center [424, 235] width 74 height 13
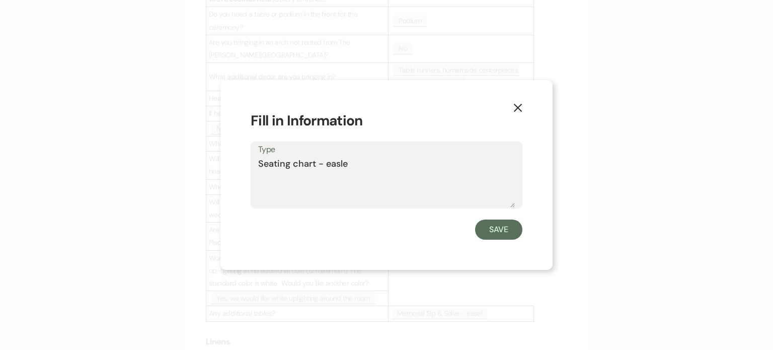
click at [441, 160] on textarea "Seating chart - easle" at bounding box center [386, 182] width 257 height 50
type textarea "Seating chart - easel"
click at [496, 223] on button "Save" at bounding box center [498, 229] width 47 height 20
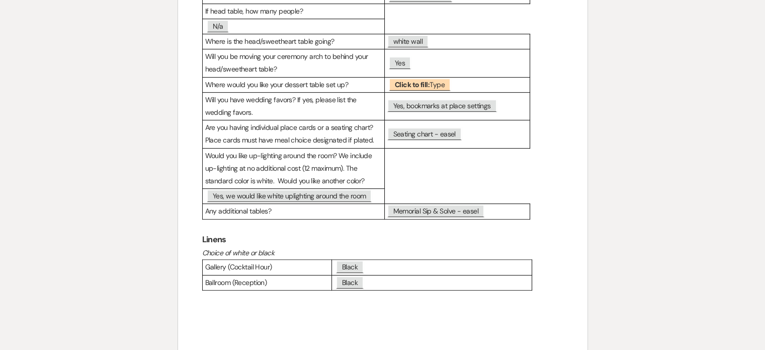
scroll to position [467, 0]
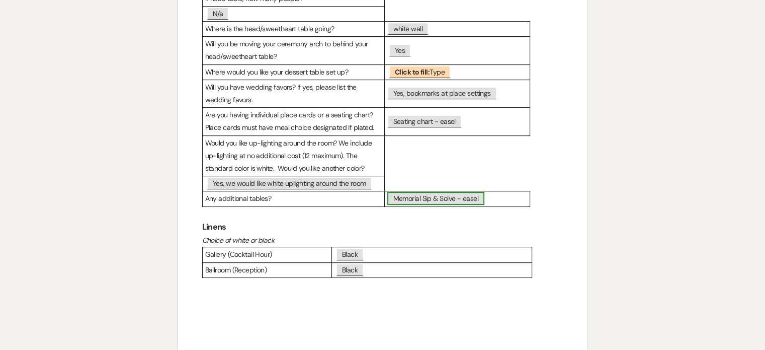
click at [423, 196] on span "Memorial Sip & Solve - easel" at bounding box center [435, 198] width 97 height 13
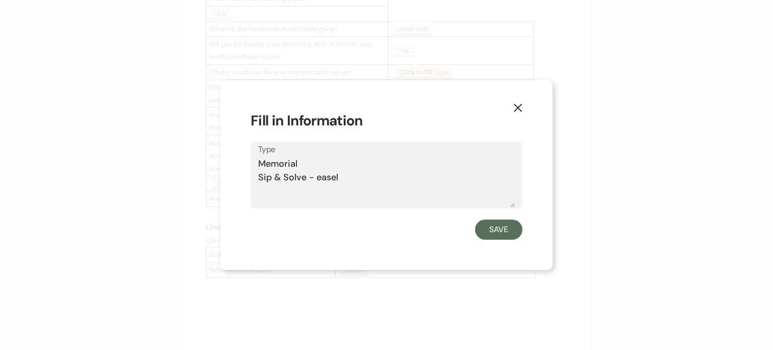
click at [423, 196] on textarea "Memorial Sip & Solve - easel" at bounding box center [386, 182] width 257 height 50
click at [312, 165] on textarea "Memorial Sip & Solve - easel" at bounding box center [386, 182] width 257 height 50
type textarea "Memorial Table Sip & Solve - easel"
click at [491, 229] on button "Save" at bounding box center [498, 229] width 47 height 20
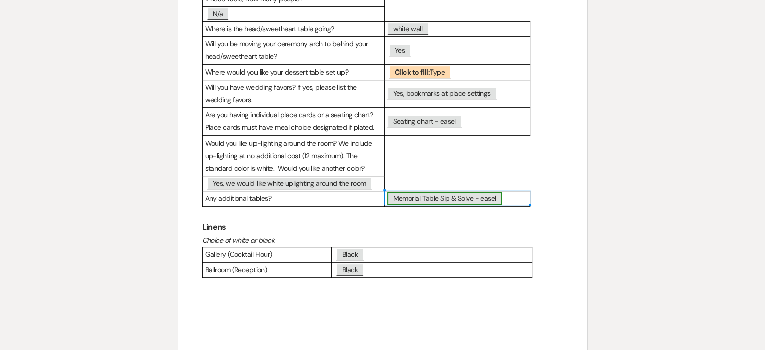
click at [428, 195] on span "Memorial Table Sip & Solve - easel" at bounding box center [444, 198] width 115 height 13
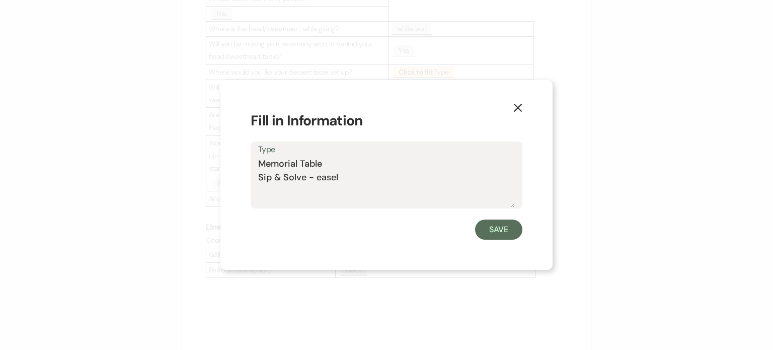
click at [311, 162] on textarea "Memorial Table Sip & Solve - easel" at bounding box center [386, 182] width 257 height 50
type textarea "Memorial Area on the Mantle Sip & Solve - easel"
click at [500, 230] on button "Save" at bounding box center [498, 229] width 47 height 20
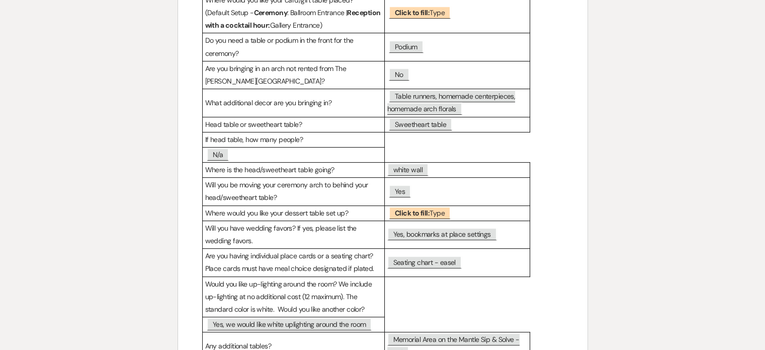
scroll to position [332, 0]
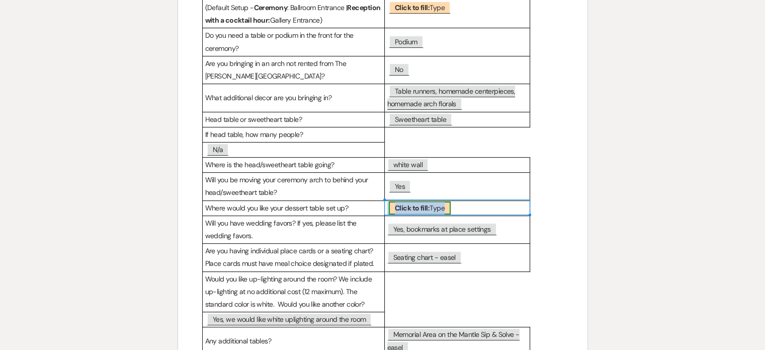
click at [437, 203] on span "Click to fill: Type" at bounding box center [420, 207] width 62 height 13
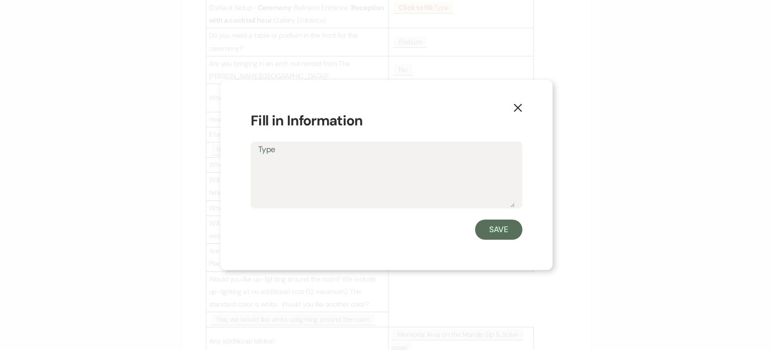
click at [518, 106] on icon "X" at bounding box center [517, 107] width 9 height 9
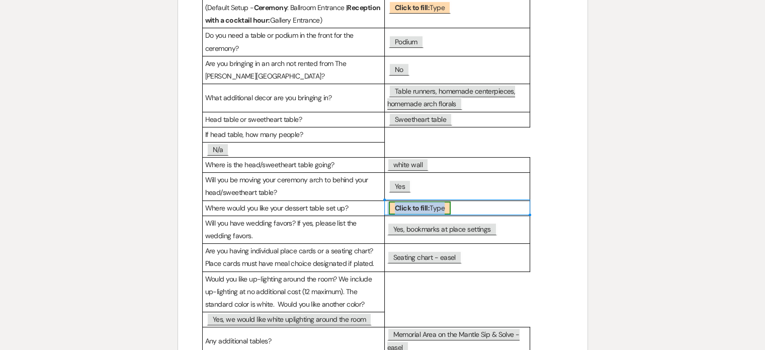
click at [437, 206] on span "Click to fill: Type" at bounding box center [420, 207] width 62 height 13
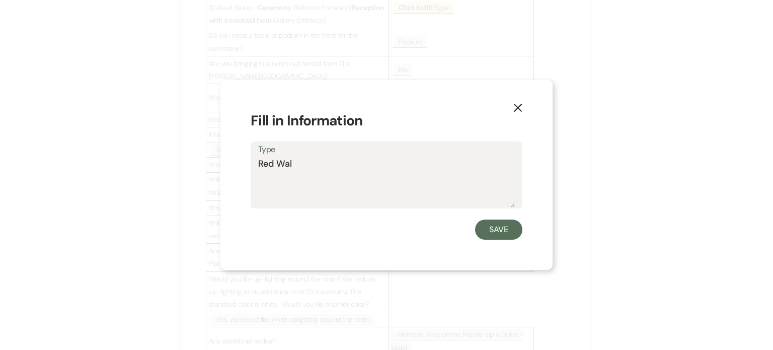
type textarea "Red Wall"
click at [500, 230] on button "Save" at bounding box center [498, 229] width 47 height 20
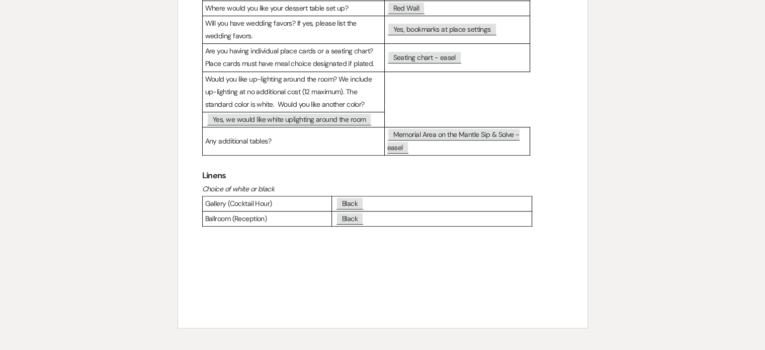
scroll to position [547, 0]
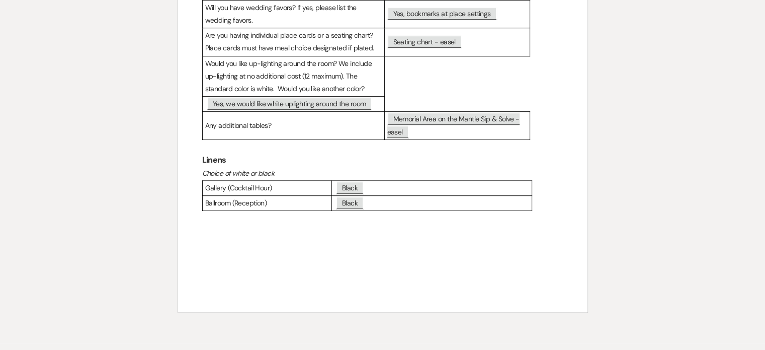
scroll to position [479, 0]
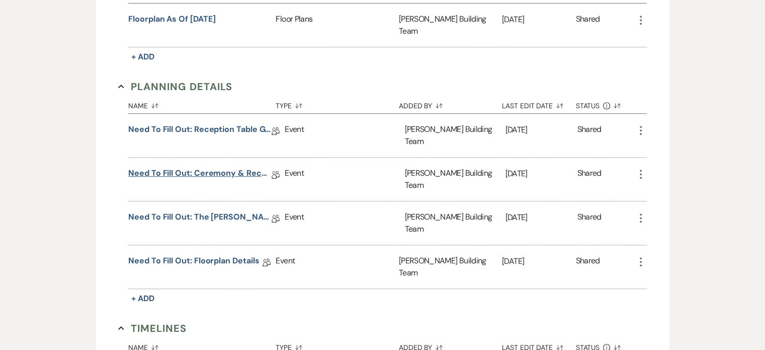
click at [227, 167] on link "Need to Fill Out: Ceremony & Reception Details" at bounding box center [199, 175] width 143 height 16
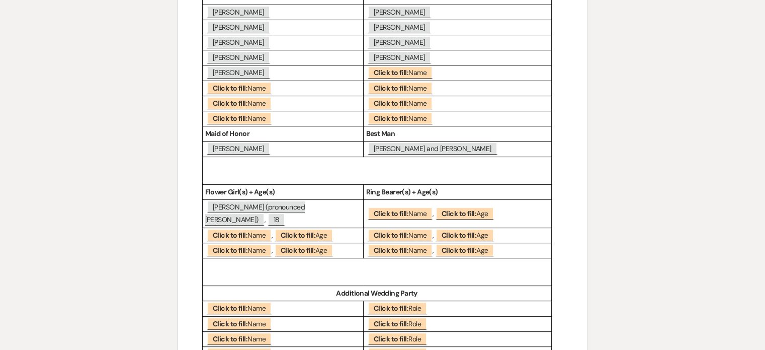
scroll to position [308, 0]
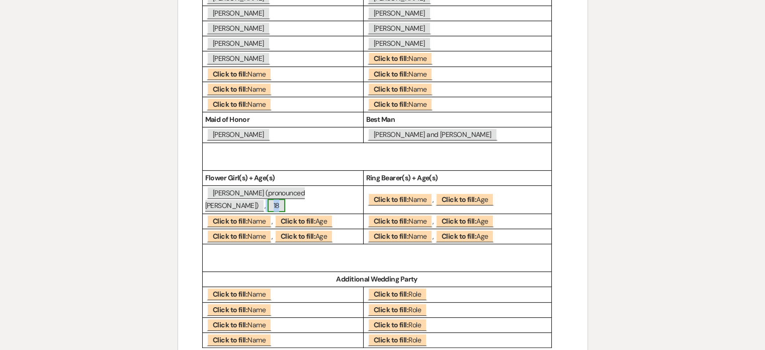
click at [286, 199] on span "18" at bounding box center [277, 205] width 18 height 13
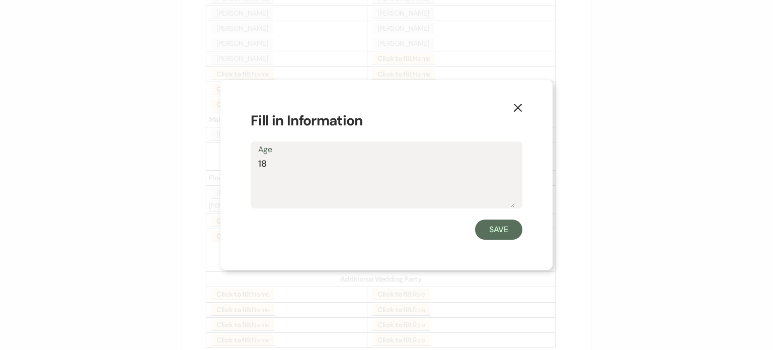
click at [519, 105] on icon "X" at bounding box center [517, 107] width 9 height 9
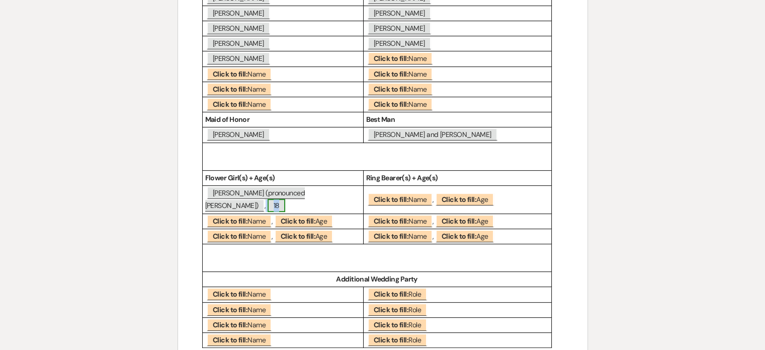
click at [286, 199] on span "18" at bounding box center [277, 205] width 18 height 13
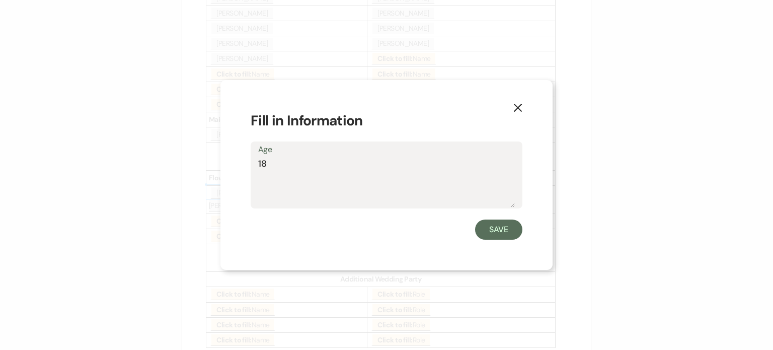
click at [340, 175] on textarea "18" at bounding box center [386, 182] width 257 height 50
type textarea "18 yrs"
click at [491, 231] on button "Save" at bounding box center [498, 229] width 47 height 20
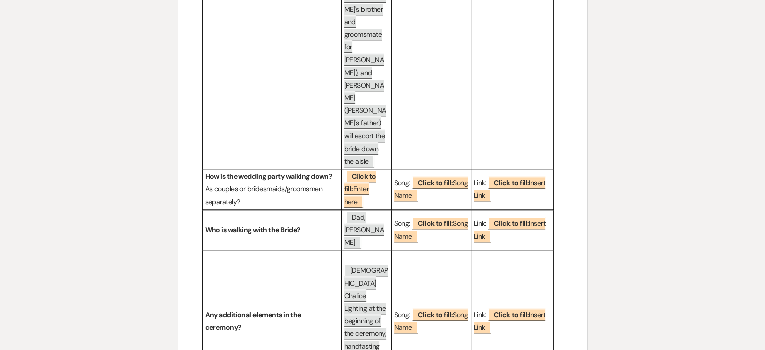
scroll to position [1095, 0]
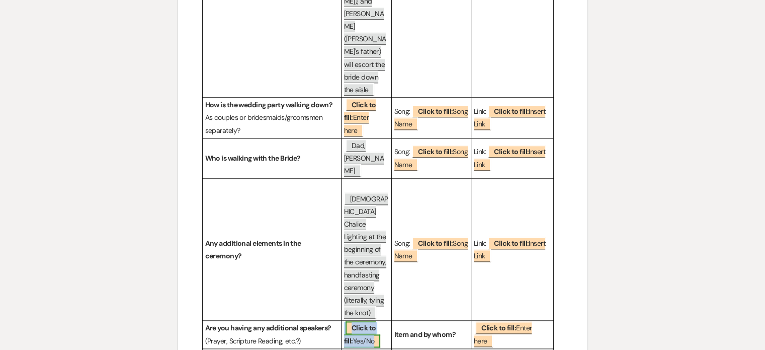
click at [364, 323] on b "Click to fill:" at bounding box center [360, 334] width 32 height 22
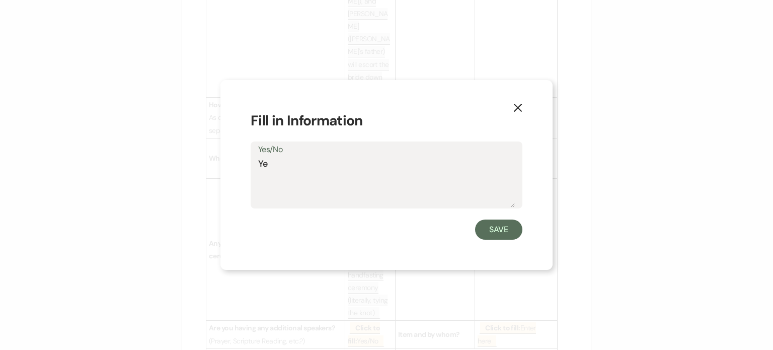
type textarea "Yes"
click at [500, 232] on button "Save" at bounding box center [498, 229] width 47 height 20
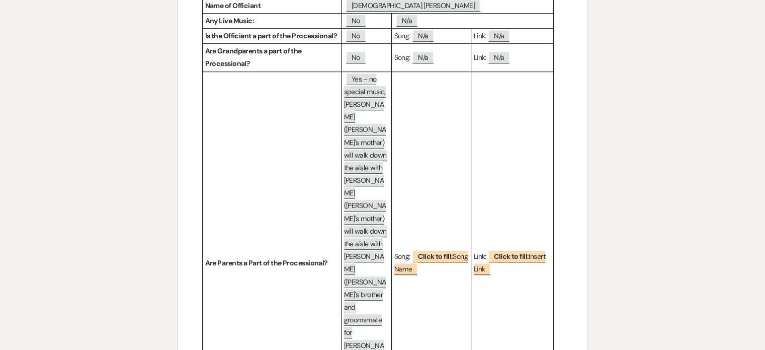
scroll to position [744, 0]
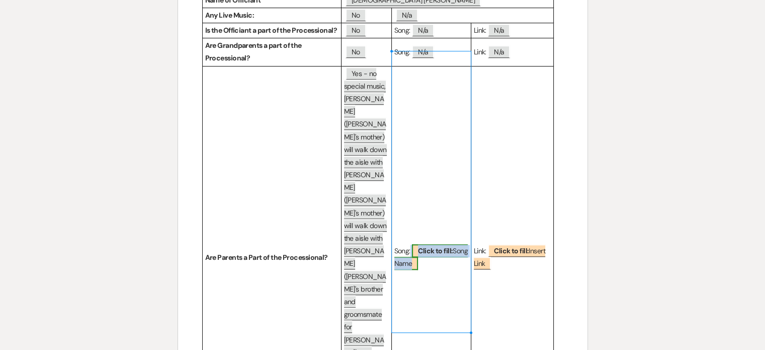
click at [427, 246] on b "Click to fill:" at bounding box center [435, 250] width 35 height 9
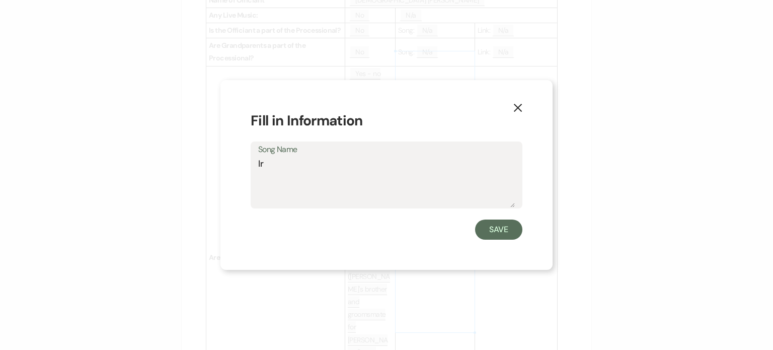
type textarea "I"
click at [520, 110] on use "button" at bounding box center [518, 108] width 8 height 8
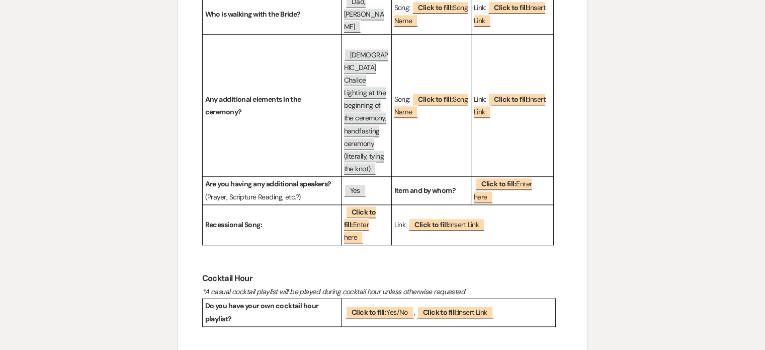
scroll to position [1253, 0]
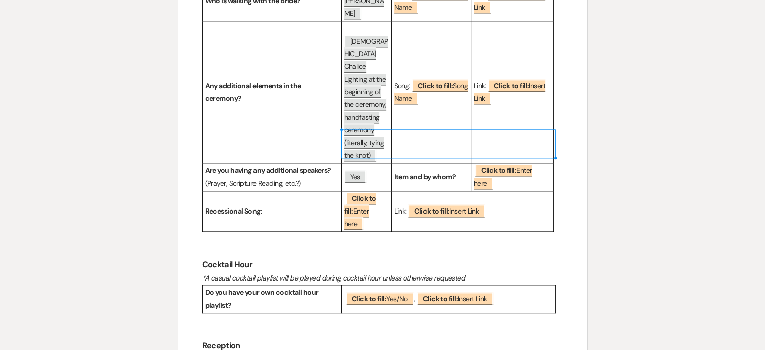
click at [402, 292] on p "﻿ Click to fill: Yes/No ﻿ , ﻿ Click to fill: Insert Link ﻿" at bounding box center [448, 298] width 209 height 13
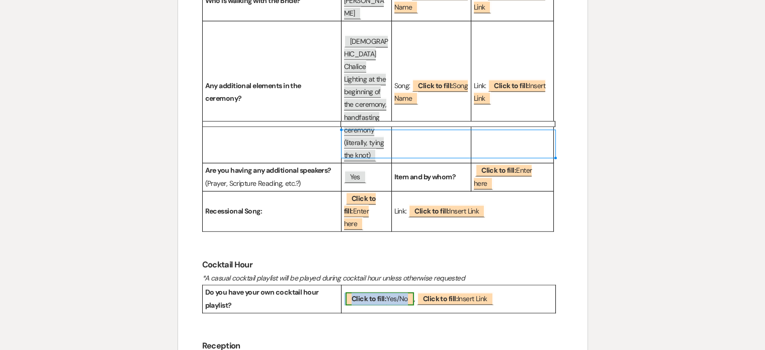
click at [396, 292] on span "Click to fill: Yes/No" at bounding box center [380, 298] width 68 height 13
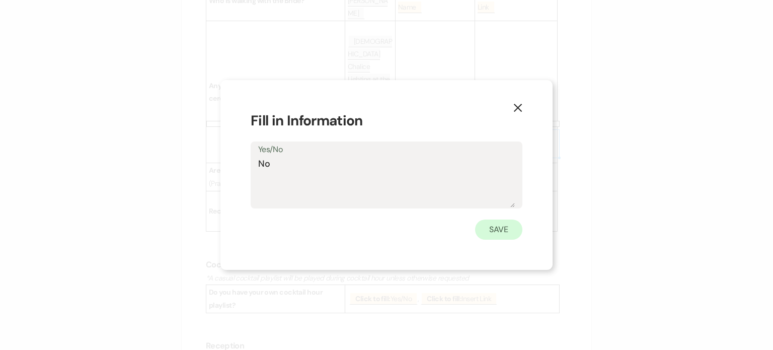
type textarea "No"
click at [487, 227] on button "Save" at bounding box center [498, 229] width 47 height 20
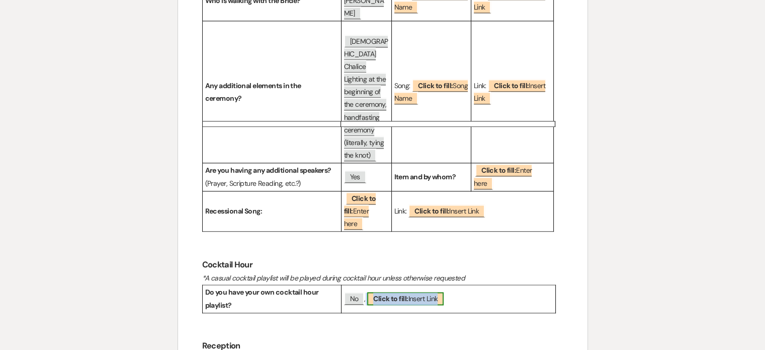
click at [408, 294] on b "Click to fill:" at bounding box center [390, 298] width 35 height 9
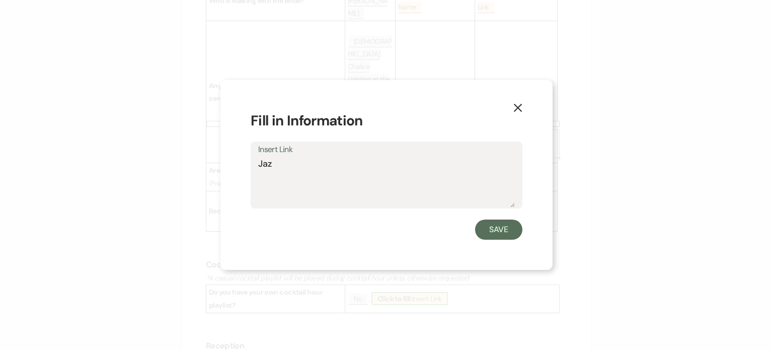
type textarea "Jazz"
click at [500, 232] on button "Save" at bounding box center [498, 229] width 47 height 20
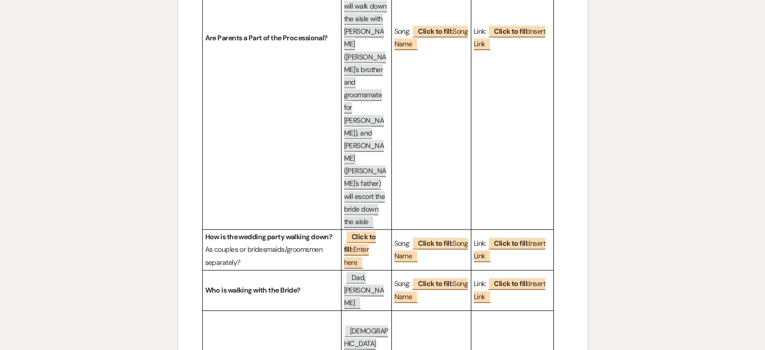
scroll to position [908, 0]
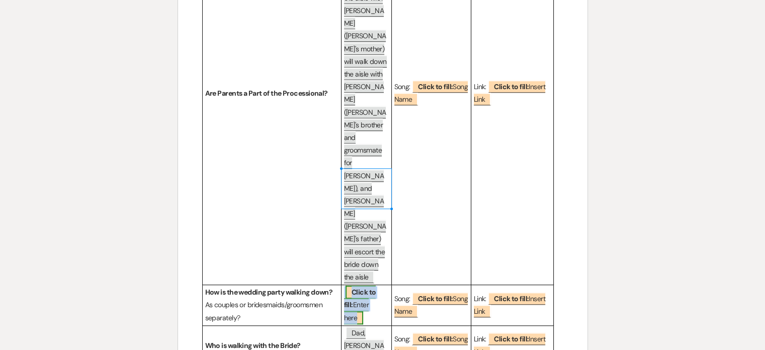
click at [360, 287] on b "Click to fill:" at bounding box center [360, 298] width 32 height 22
click at [368, 285] on span "Click to fill: Enter here" at bounding box center [360, 304] width 32 height 38
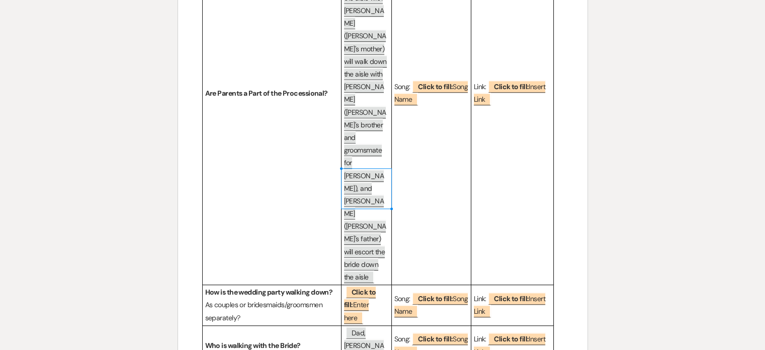
click at [575, 217] on div "Ceremony & Reception Details Bridal Party Parents of the Bride Parents of the G…" at bounding box center [383, 288] width 410 height 2122
click at [368, 285] on span "Click to fill: Enter here" at bounding box center [360, 304] width 32 height 38
click at [576, 223] on div "Ceremony & Reception Details Bridal Party Parents of the Bride Parents of the G…" at bounding box center [383, 288] width 410 height 2122
click at [358, 285] on span "Click to fill: Enter here" at bounding box center [360, 304] width 32 height 38
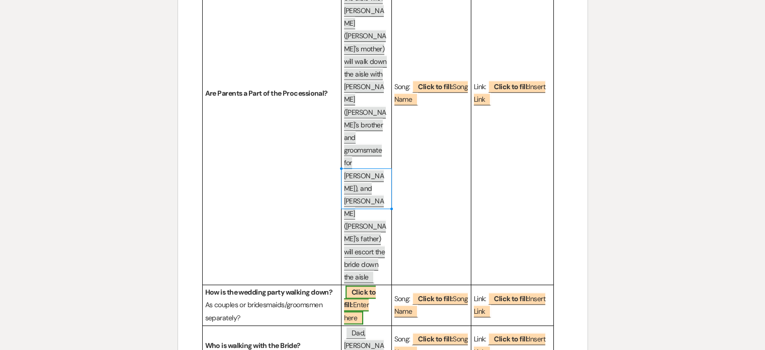
click at [358, 285] on span "Click to fill: Enter here" at bounding box center [360, 304] width 32 height 38
click at [349, 285] on span "Click to fill: Enter here" at bounding box center [360, 304] width 32 height 38
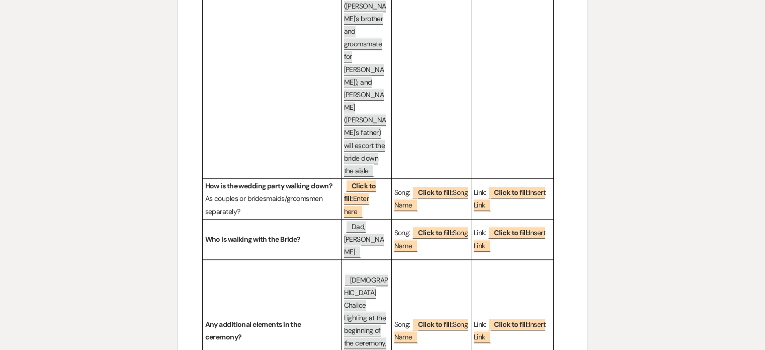
scroll to position [1016, 0]
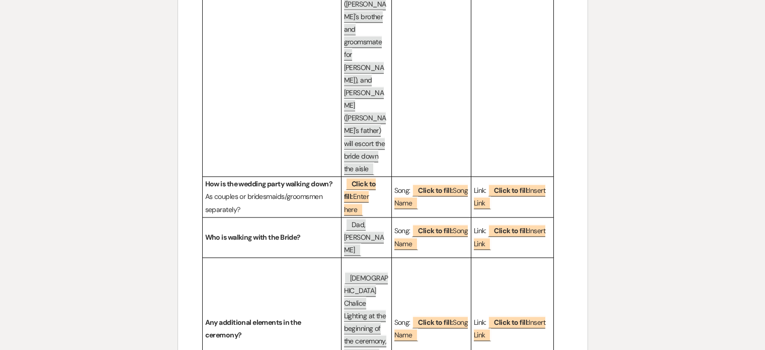
click at [765, 186] on html "Dashboard Manage Venues Expand The Harris Building Bookings To Do Analytics Exp…" at bounding box center [382, 160] width 765 height 2353
click at [372, 177] on span "Click to fill: Enter here" at bounding box center [360, 196] width 32 height 38
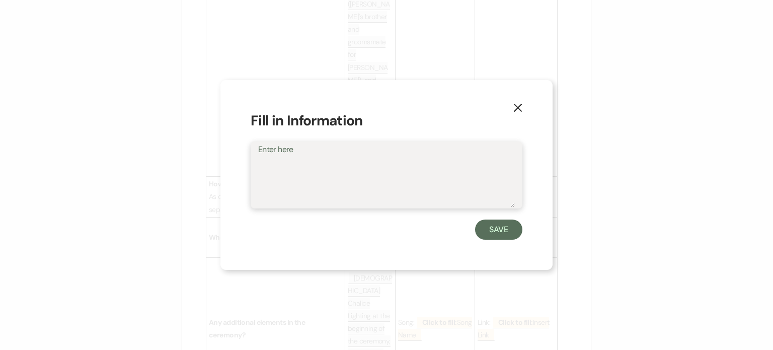
click at [306, 163] on textarea "Enter here" at bounding box center [386, 182] width 257 height 50
type textarea "Individuals"
click at [500, 232] on button "Save" at bounding box center [498, 229] width 47 height 20
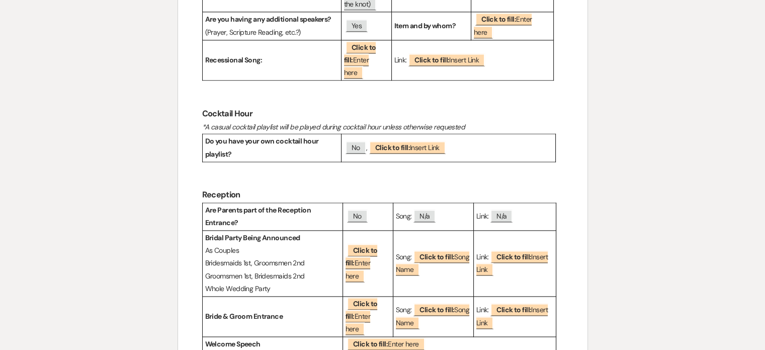
scroll to position [1393, 0]
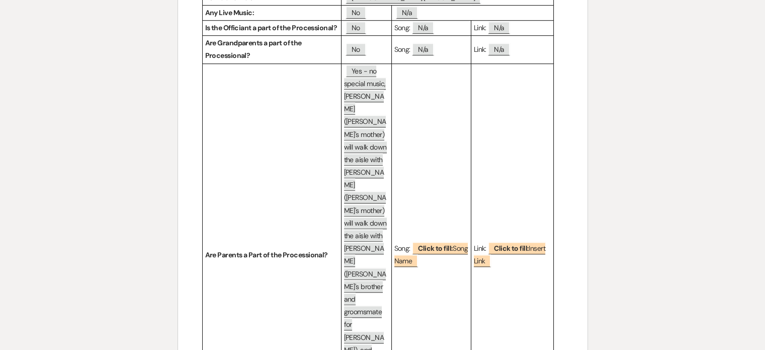
scroll to position [741, 0]
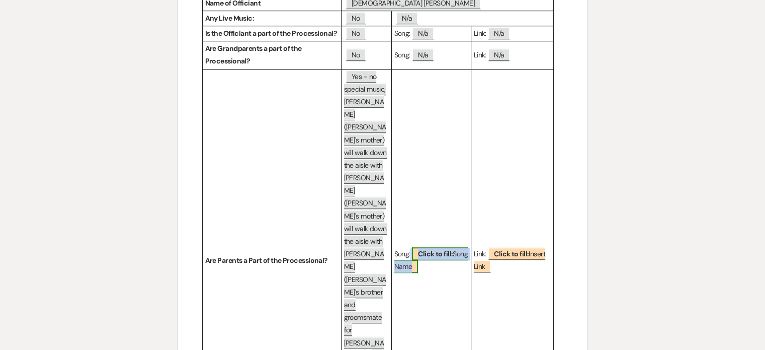
click at [439, 249] on b "Click to fill:" at bounding box center [435, 253] width 35 height 9
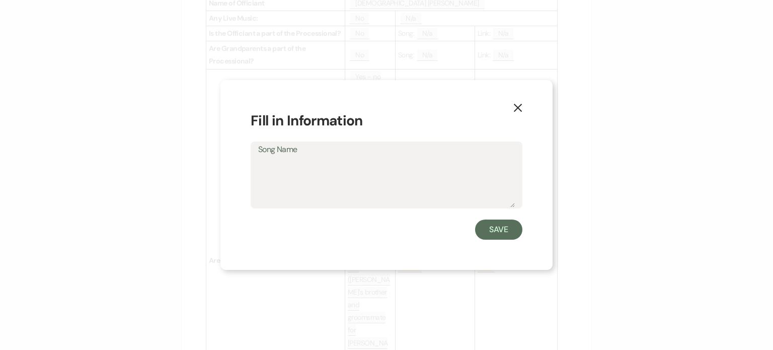
click at [425, 181] on textarea "Song Name" at bounding box center [386, 182] width 257 height 50
type textarea "Maybe"
click at [499, 228] on button "Save" at bounding box center [498, 229] width 47 height 20
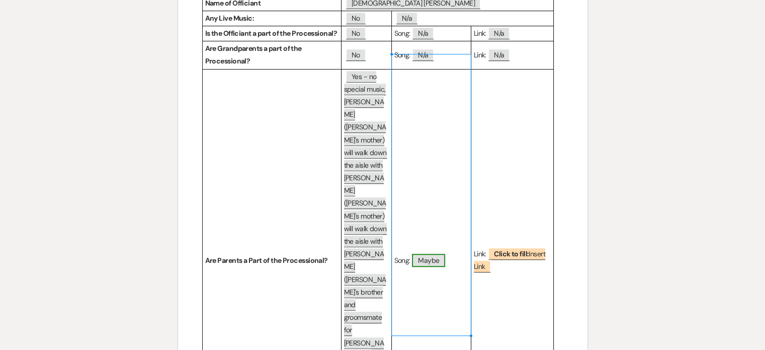
click at [427, 254] on span "Maybe" at bounding box center [428, 260] width 33 height 13
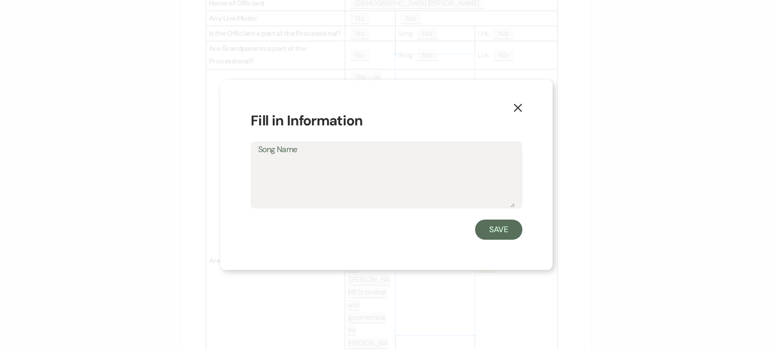
click at [518, 108] on use "button" at bounding box center [518, 108] width 8 height 8
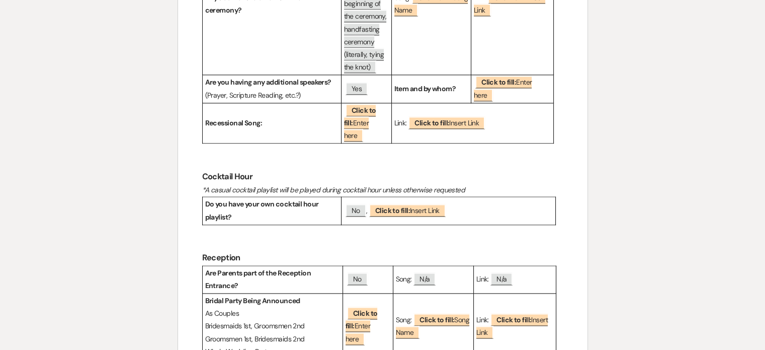
scroll to position [1349, 0]
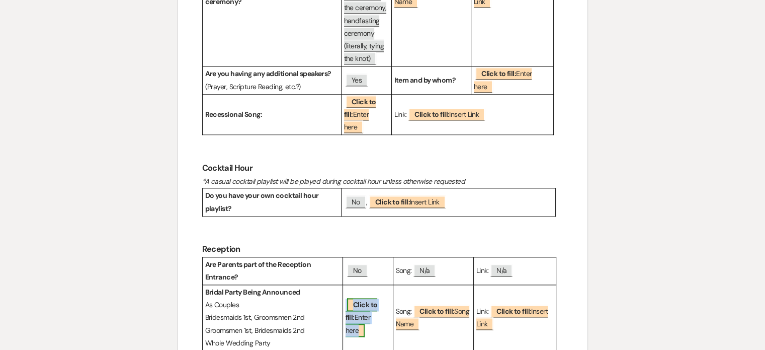
click at [373, 298] on span "Click to fill: Enter here" at bounding box center [362, 317] width 32 height 38
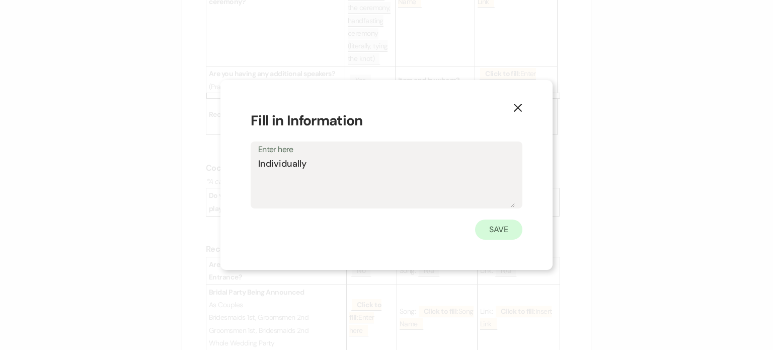
type textarea "Individually"
click at [504, 234] on button "Save" at bounding box center [498, 229] width 47 height 20
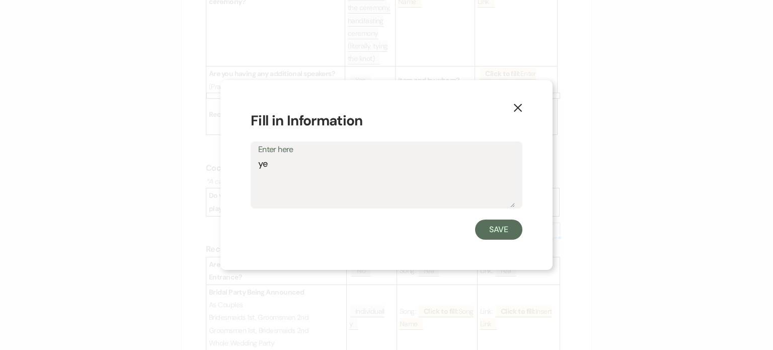
type textarea "yes"
click at [500, 232] on button "Save" at bounding box center [498, 229] width 47 height 20
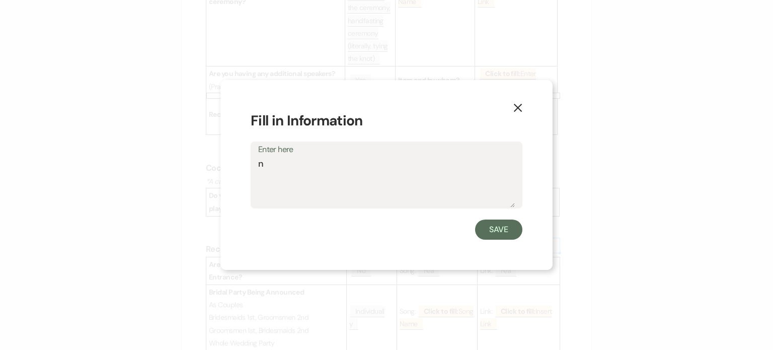
type textarea "no"
click at [499, 227] on button "Save" at bounding box center [498, 229] width 47 height 20
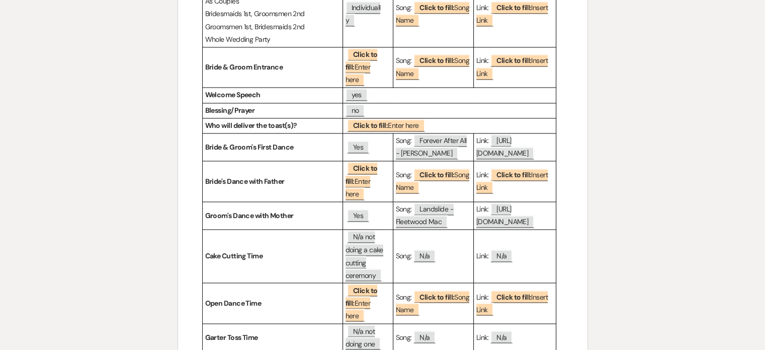
scroll to position [1652, 0]
click at [235, 252] on strong "Cake Cutting Time" at bounding box center [233, 256] width 57 height 9
click at [263, 252] on strong "Cake Cutting Time" at bounding box center [233, 256] width 57 height 9
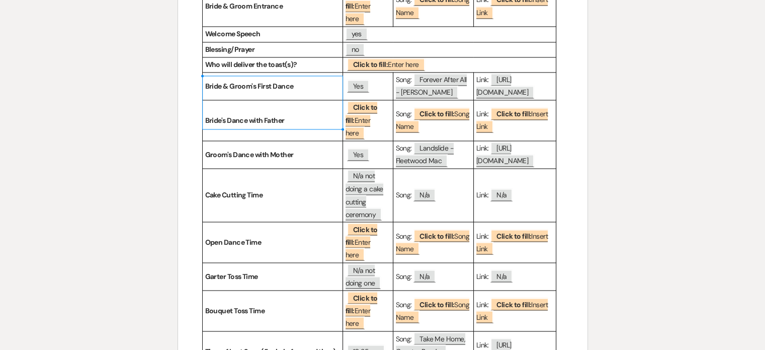
scroll to position [1717, 0]
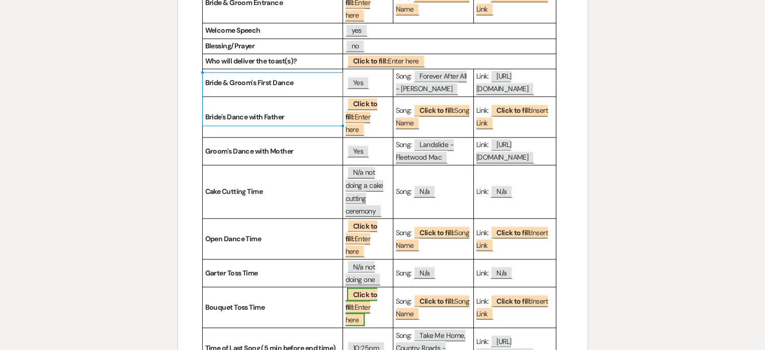
click at [365, 289] on b "Click to fill:" at bounding box center [362, 300] width 32 height 22
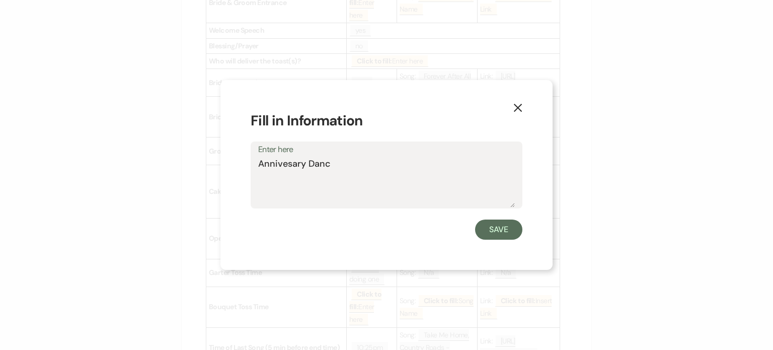
type textarea "Annivesary Dance"
click at [497, 236] on button "Save" at bounding box center [498, 229] width 47 height 20
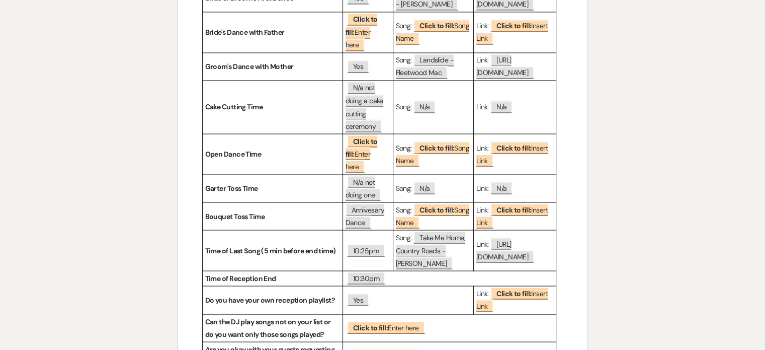
scroll to position [1803, 0]
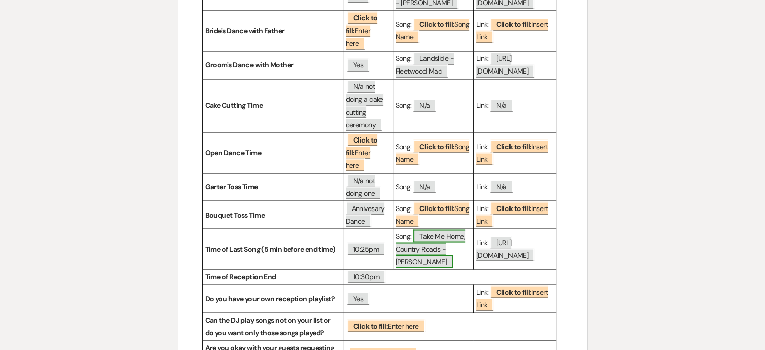
click at [408, 229] on span "Take Me Home, Country Roads - [PERSON_NAME]" at bounding box center [430, 248] width 69 height 38
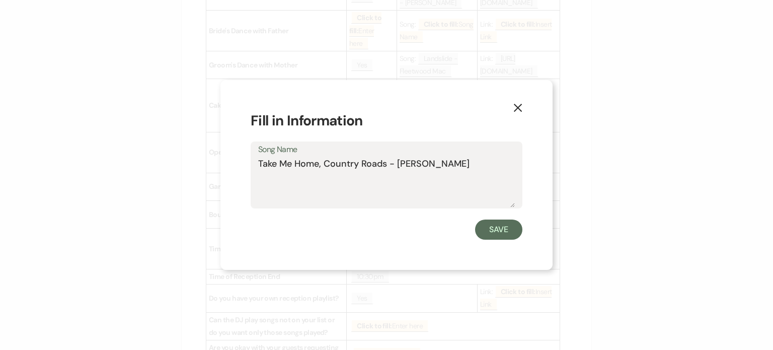
click at [483, 165] on textarea "Take Me Home, Country Roads - [PERSON_NAME]" at bounding box center [386, 182] width 257 height 50
type textarea "Take Me Home, Country Roads - John Denver Private Dance:"
click at [495, 236] on button "Save" at bounding box center [498, 229] width 47 height 20
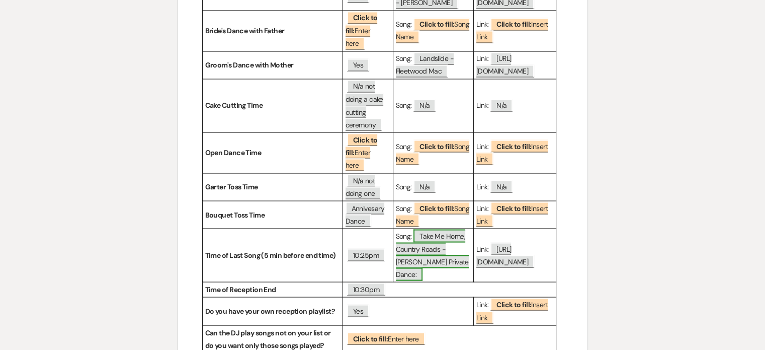
click at [423, 229] on span "Take Me Home, Country Roads - John Denver Private Dance:" at bounding box center [432, 254] width 73 height 51
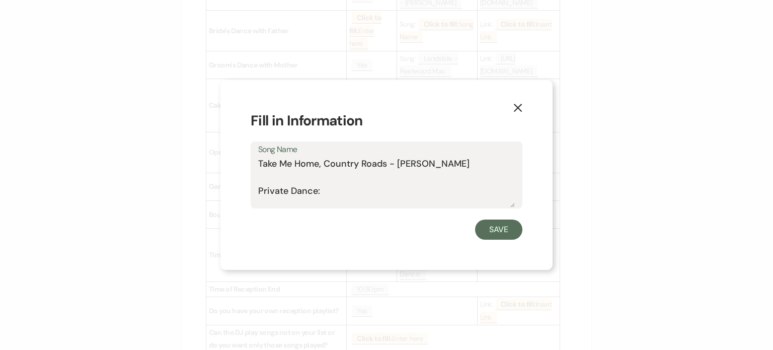
click at [260, 190] on textarea "Take Me Home, Country Roads - John Denver Private Dance:" at bounding box center [386, 182] width 257 height 50
type textarea "Take Me Home, Country Roads - John Denver / Private Dance:"
click at [486, 237] on button "Save" at bounding box center [498, 229] width 47 height 20
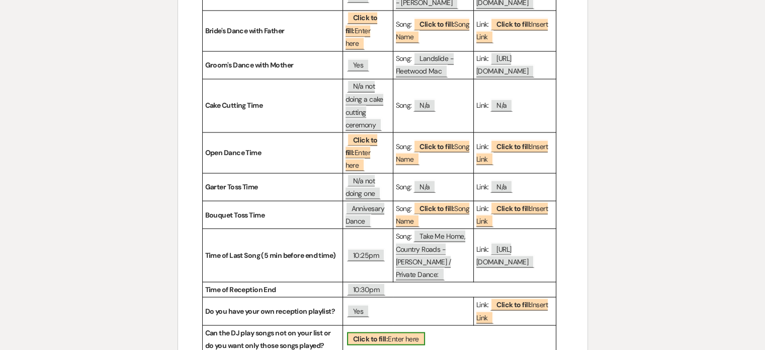
click at [396, 332] on span "Click to fill: Enter here" at bounding box center [386, 338] width 78 height 13
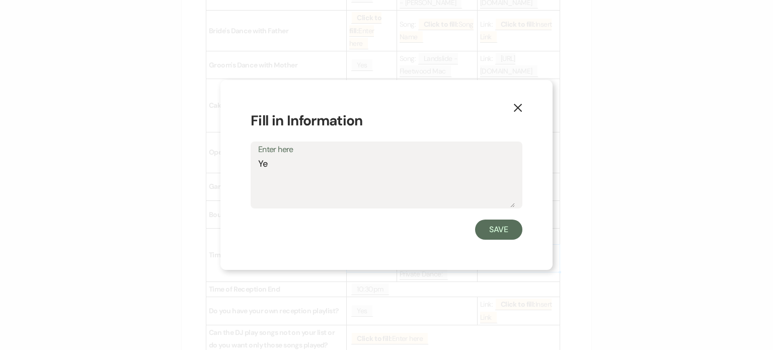
type textarea "Yes"
click at [502, 224] on button "Save" at bounding box center [498, 229] width 47 height 20
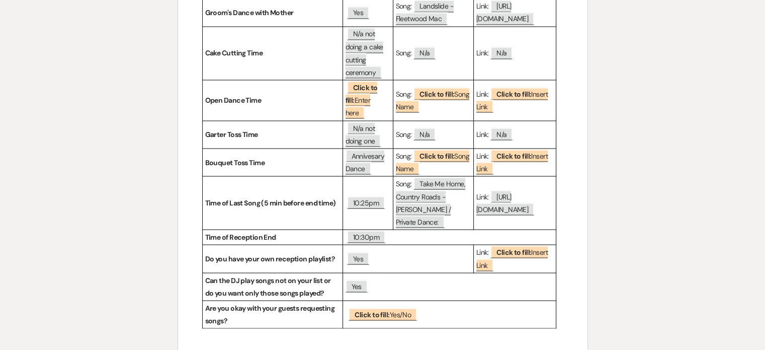
scroll to position [1859, 0]
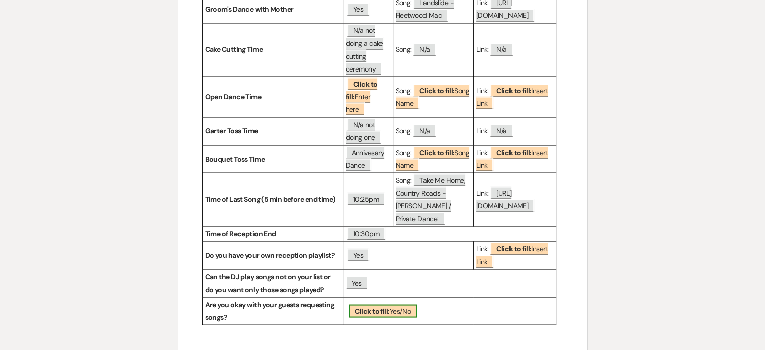
click at [379, 306] on b "Click to fill:" at bounding box center [372, 310] width 35 height 9
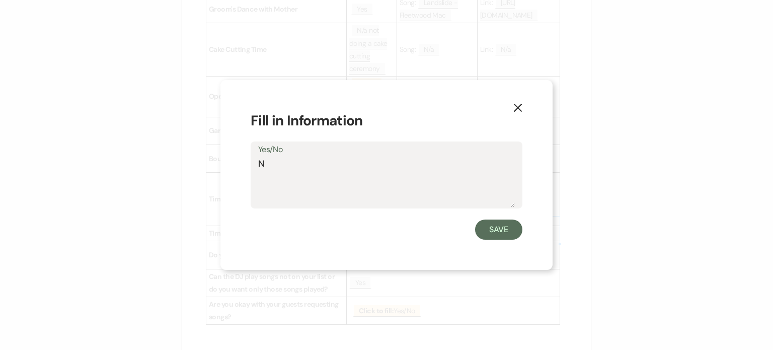
type textarea "No"
click at [494, 226] on button "Save" at bounding box center [498, 229] width 47 height 20
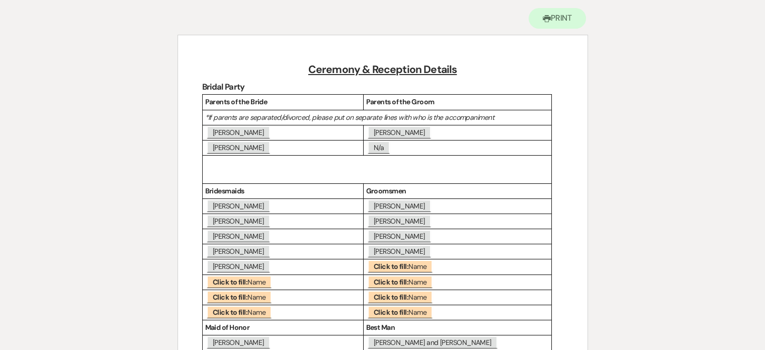
scroll to position [0, 0]
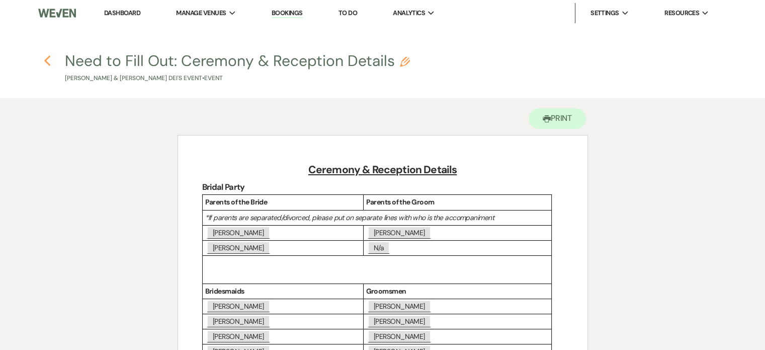
click at [46, 60] on icon "Previous" at bounding box center [48, 61] width 8 height 12
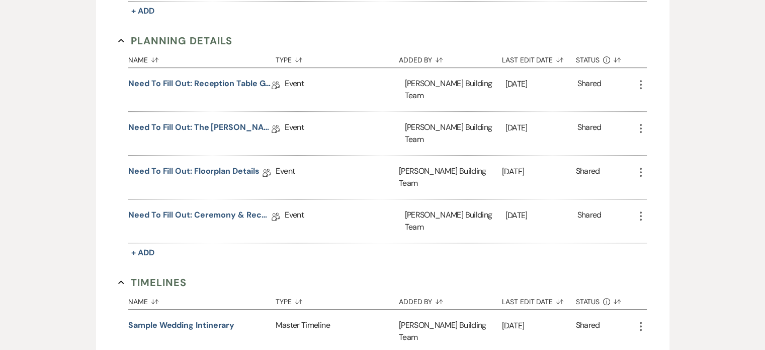
scroll to position [526, 0]
click at [218, 76] on link "Need to Fill Out: Reception Table Guest Count" at bounding box center [199, 84] width 143 height 16
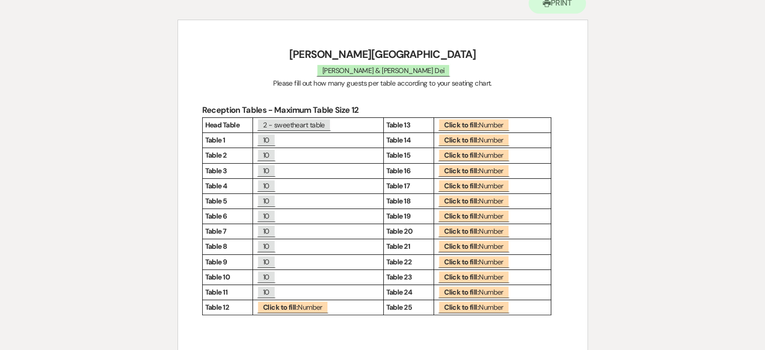
scroll to position [135, 0]
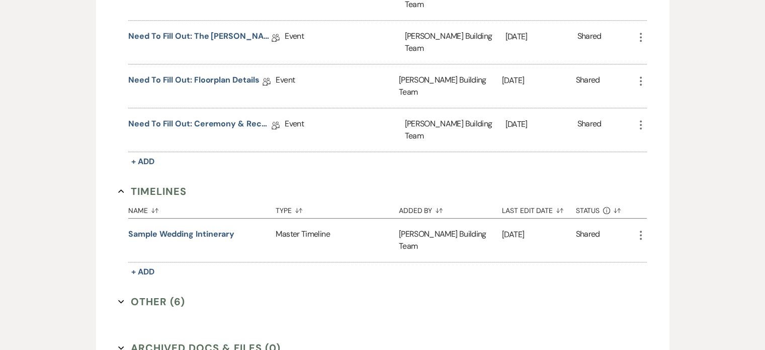
scroll to position [656, 0]
